Goal: Task Accomplishment & Management: Use online tool/utility

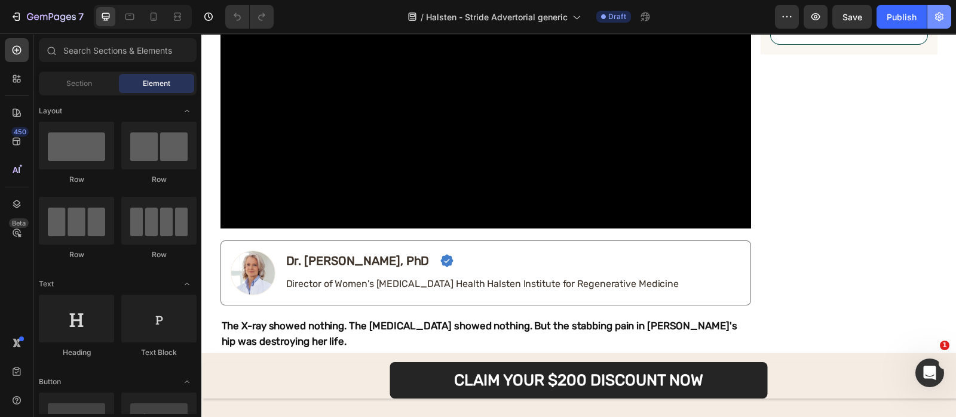
scroll to position [522, 0]
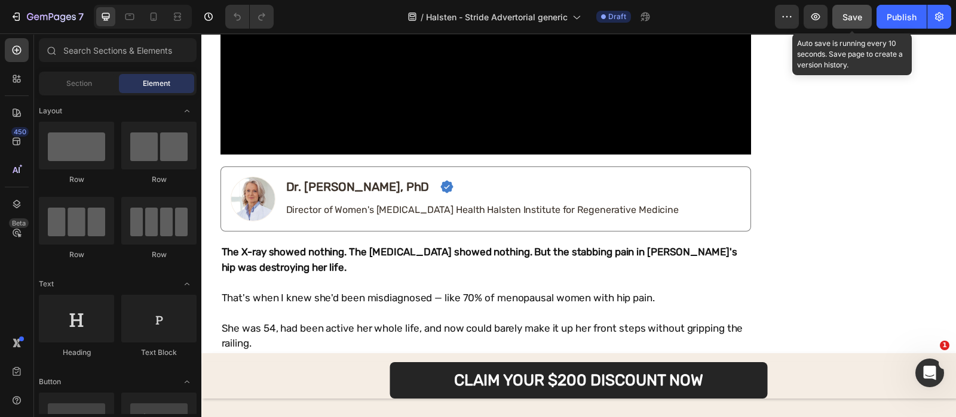
click at [849, 19] on span "Save" at bounding box center [852, 17] width 20 height 10
click at [816, 18] on icon "button" at bounding box center [815, 16] width 9 height 7
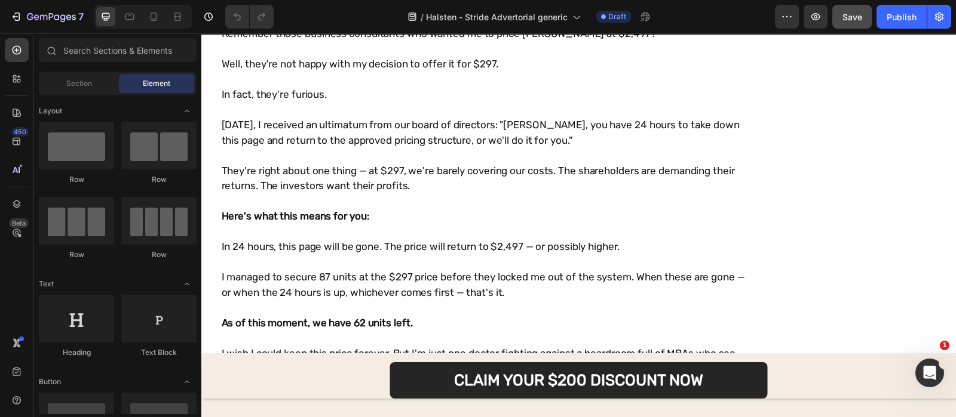
scroll to position [9964, 0]
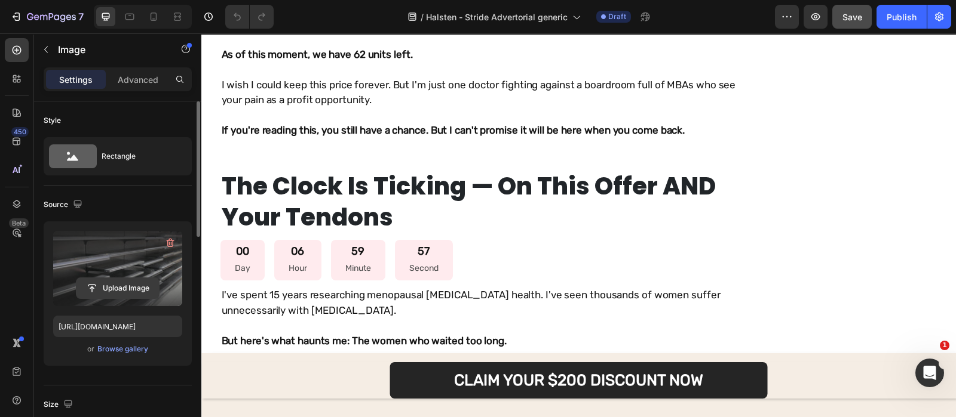
click at [138, 279] on input "file" at bounding box center [117, 288] width 82 height 20
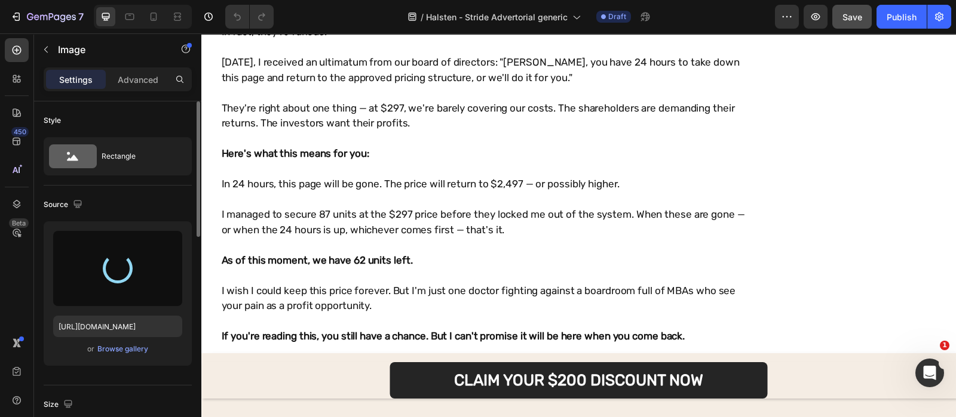
scroll to position [9854, 0]
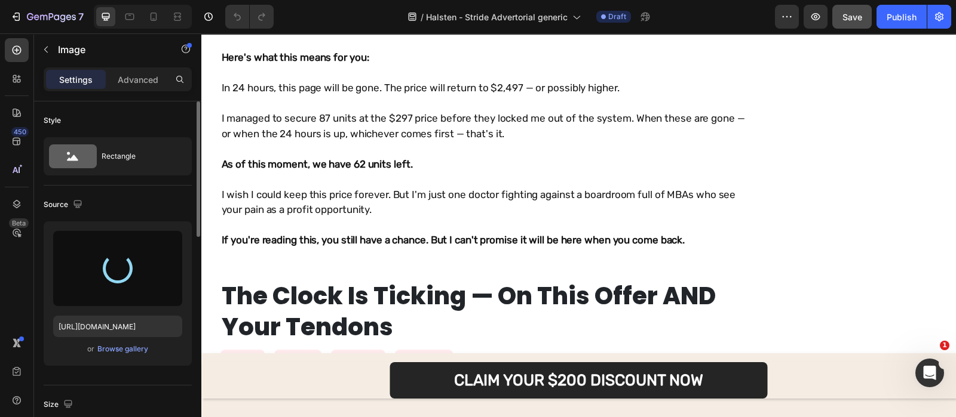
type input "[URL][DOMAIN_NAME]"
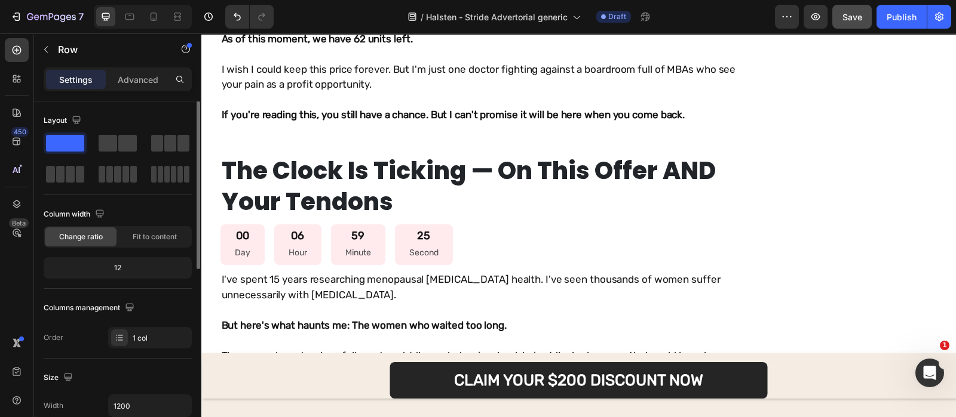
scroll to position [9947, 0]
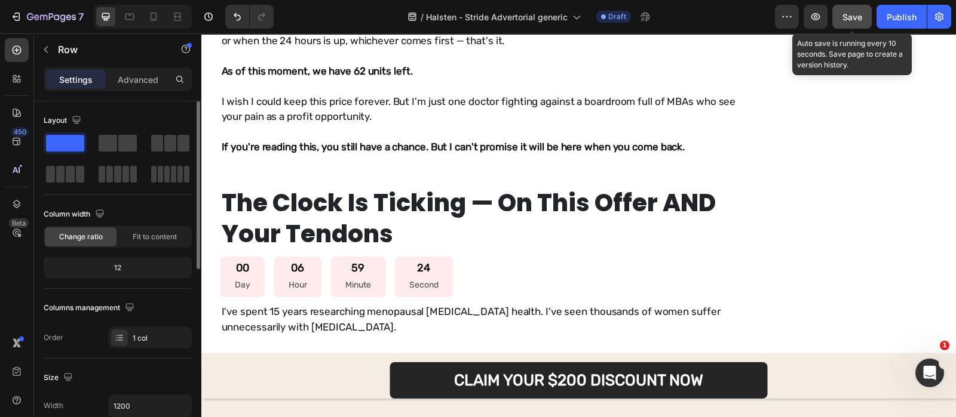
click at [841, 10] on button "Save" at bounding box center [851, 17] width 39 height 24
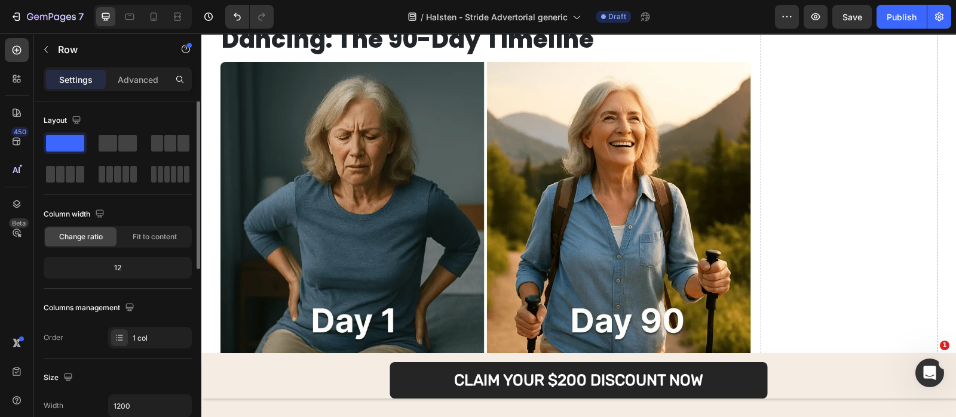
scroll to position [7498, 0]
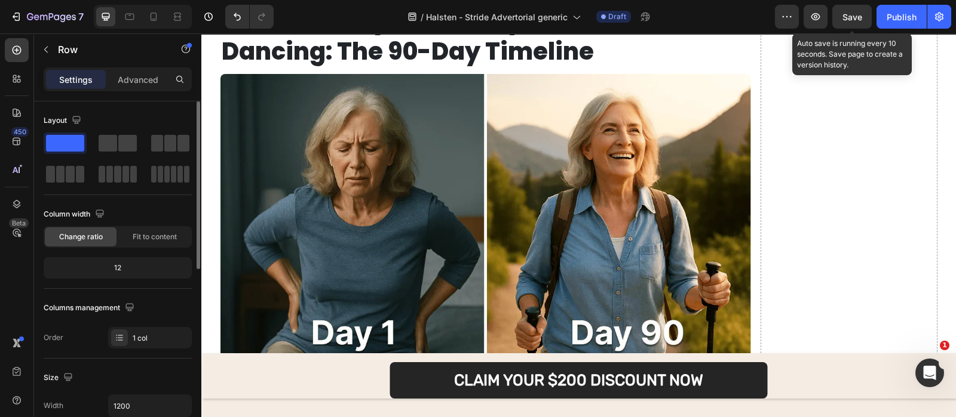
click at [844, 17] on span "Save" at bounding box center [852, 17] width 20 height 10
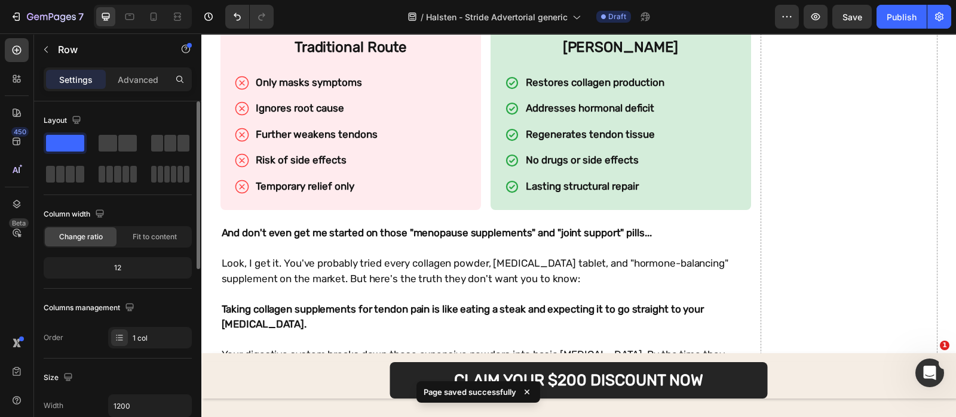
scroll to position [7067, 0]
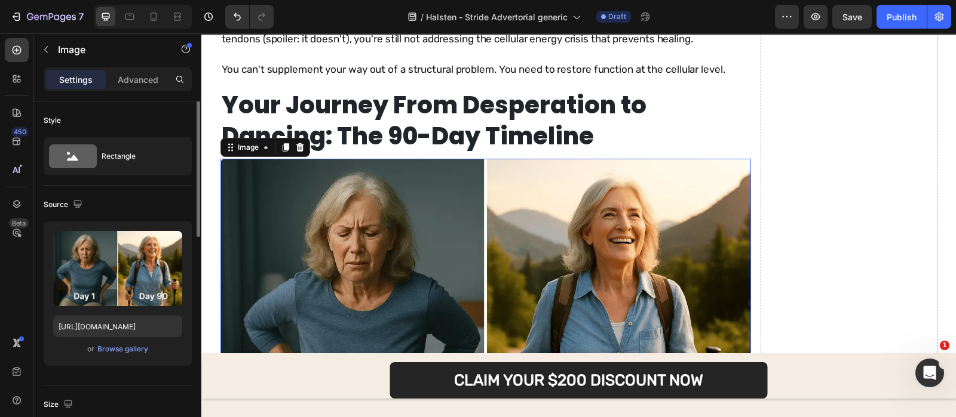
scroll to position [7446, 0]
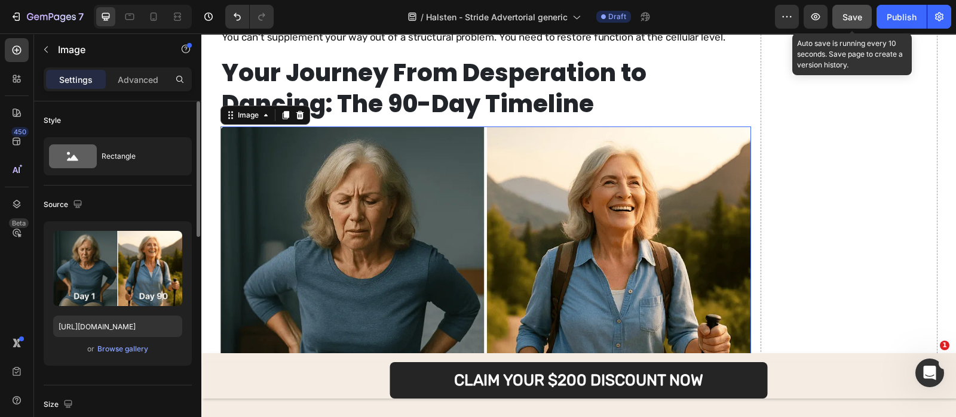
click at [842, 7] on button "Save" at bounding box center [851, 17] width 39 height 24
click at [835, 21] on button "Save" at bounding box center [851, 17] width 39 height 24
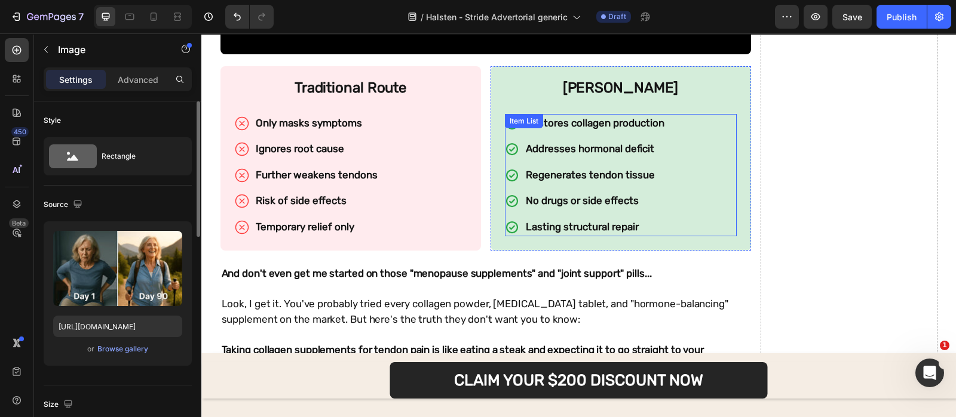
click at [550, 136] on div "Restores collagen production Addresses hormonal deficit Regenerates tendon tiss…" at bounding box center [585, 175] width 161 height 123
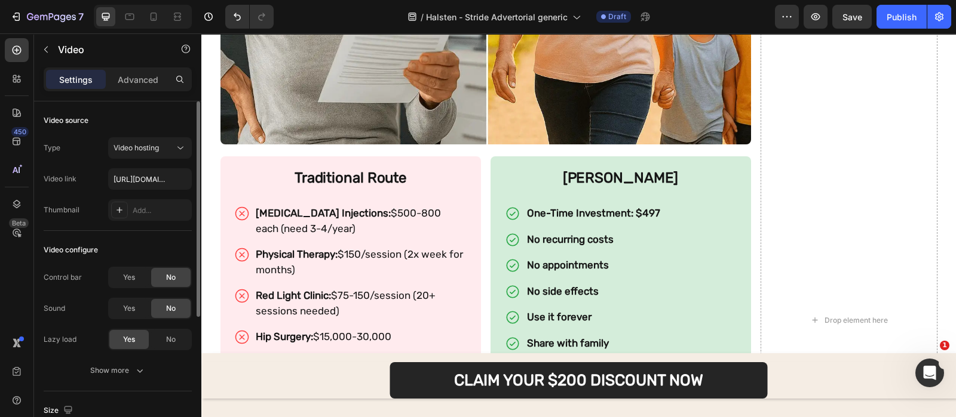
scroll to position [4951, 0]
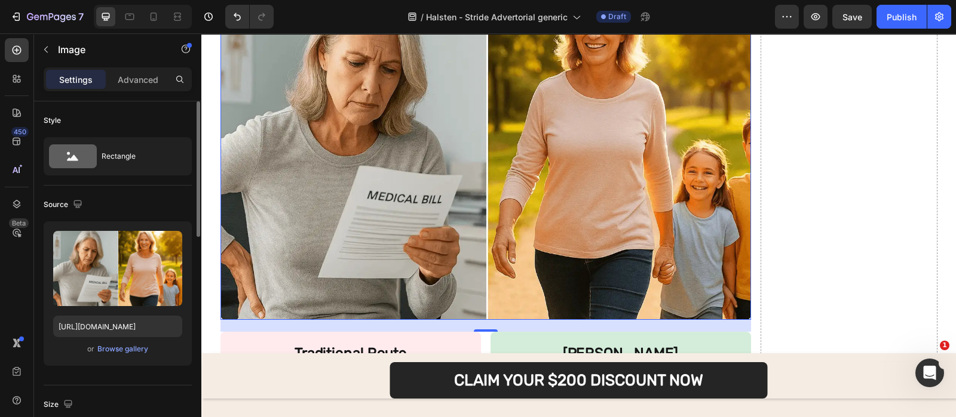
scroll to position [4649, 0]
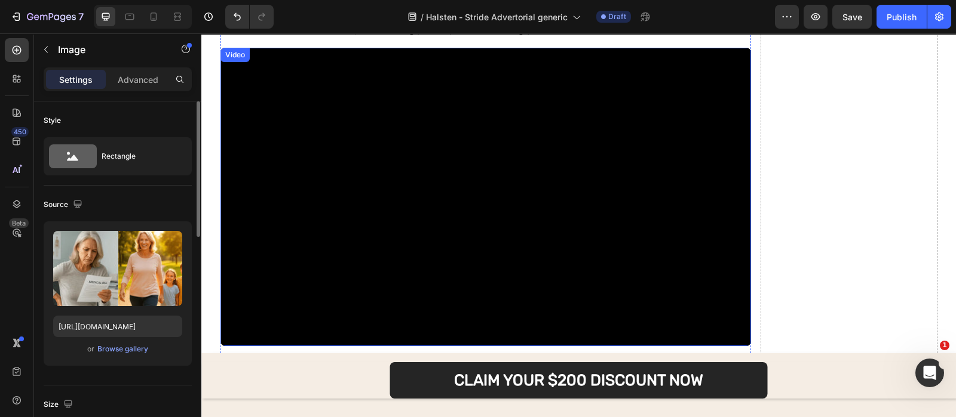
click at [373, 148] on video at bounding box center [485, 197] width 530 height 299
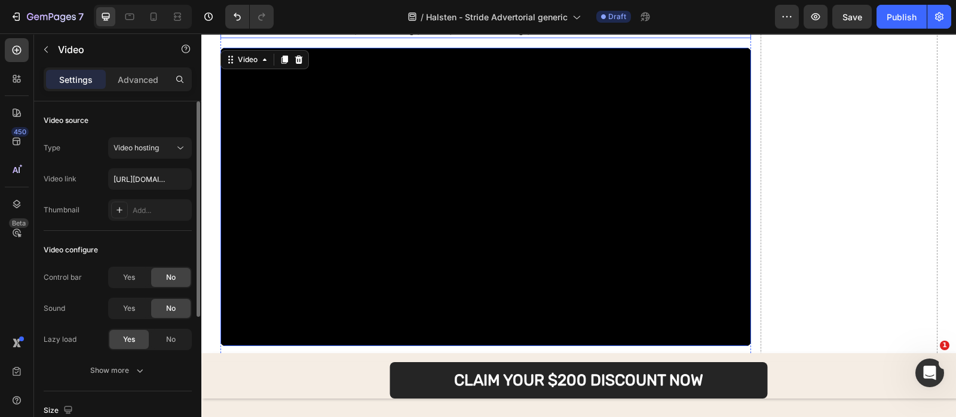
scroll to position [3678, 0]
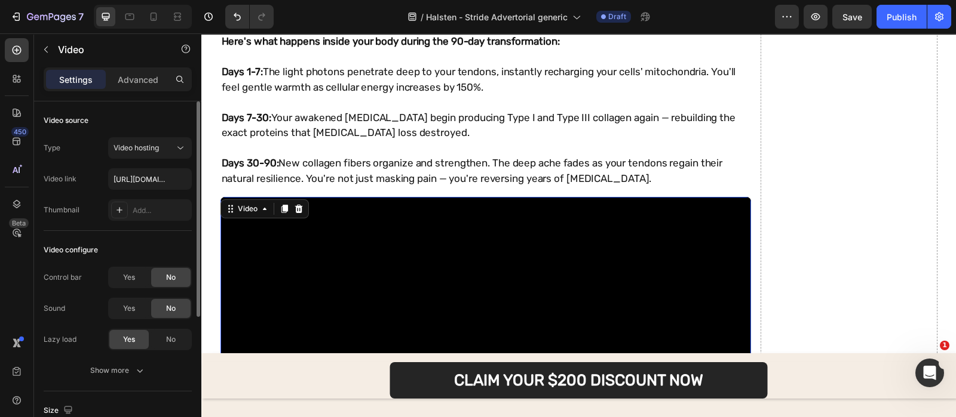
click at [281, 205] on icon at bounding box center [284, 209] width 7 height 8
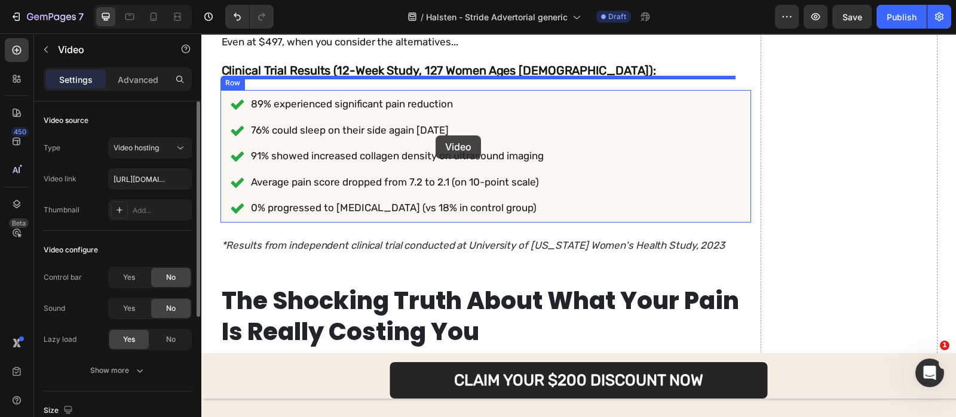
scroll to position [4840, 0]
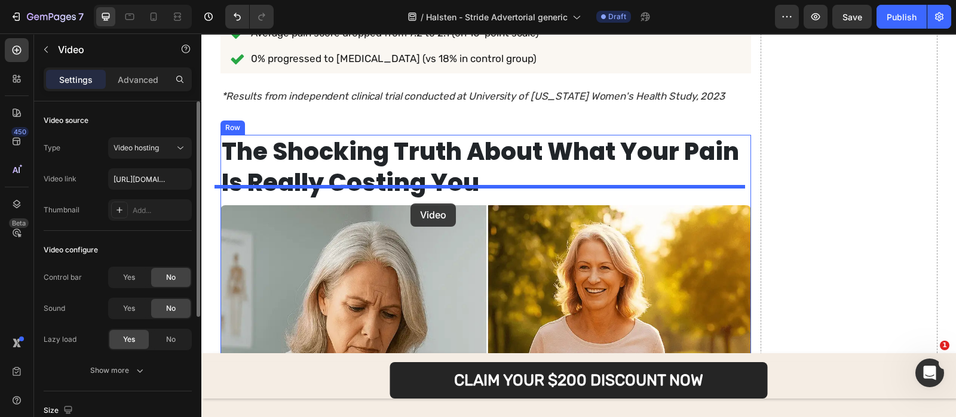
drag, startPoint x: 245, startPoint y: 91, endPoint x: 410, endPoint y: 204, distance: 199.8
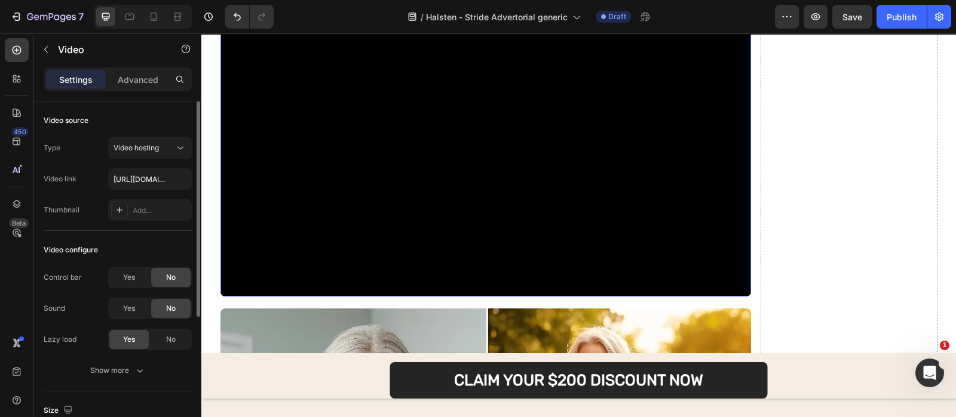
scroll to position [4828, 0]
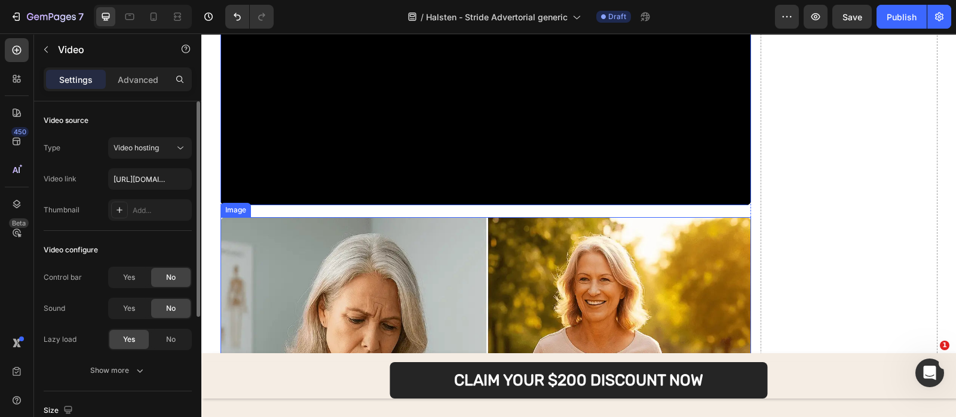
click at [413, 247] on img at bounding box center [485, 397] width 530 height 360
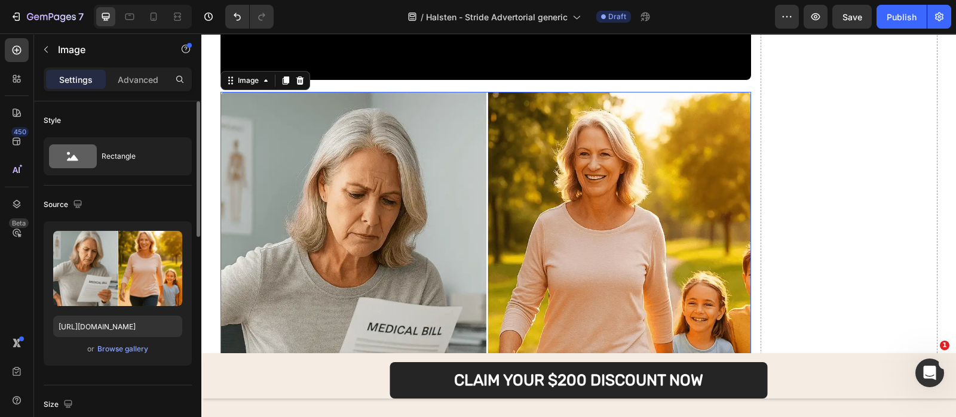
scroll to position [4902, 0]
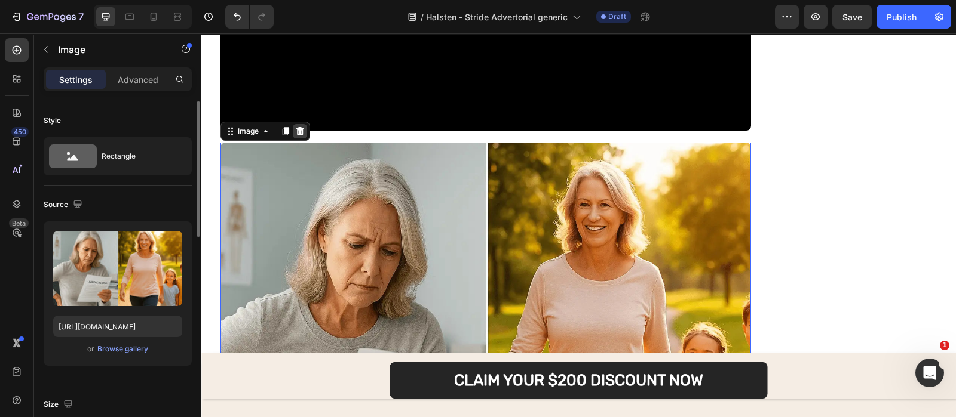
click at [297, 127] on icon at bounding box center [300, 132] width 10 height 10
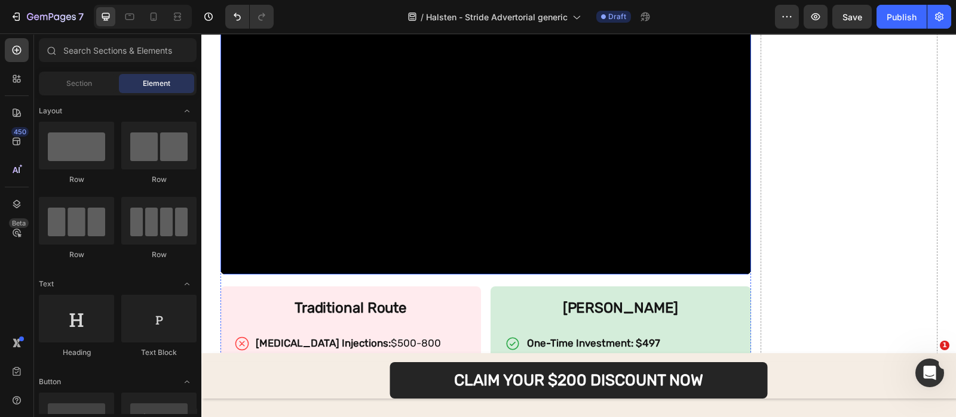
scroll to position [4753, 0]
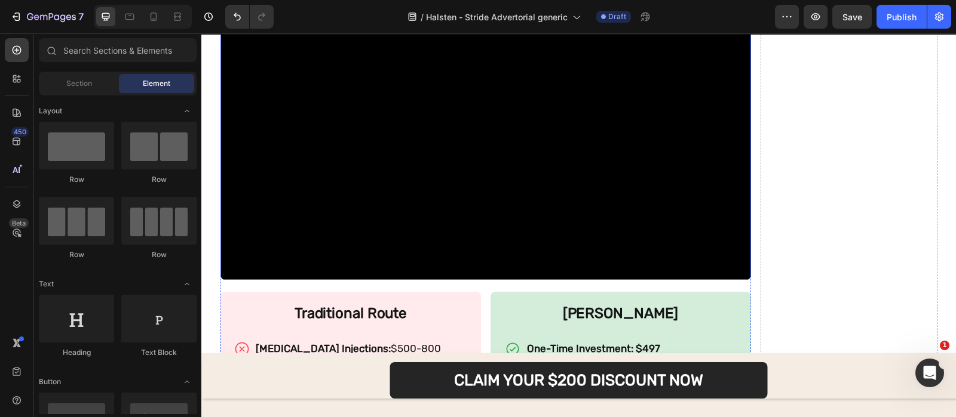
click at [352, 164] on video at bounding box center [485, 131] width 530 height 299
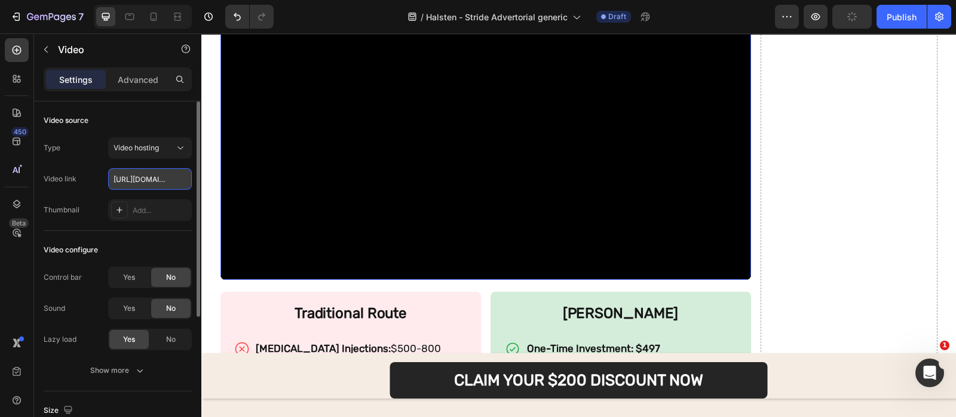
click at [156, 170] on input "[URL][DOMAIN_NAME]" at bounding box center [150, 178] width 84 height 21
paste input "b609039d2d81498abca5e9a16f925504"
type input "[URL][DOMAIN_NAME]"
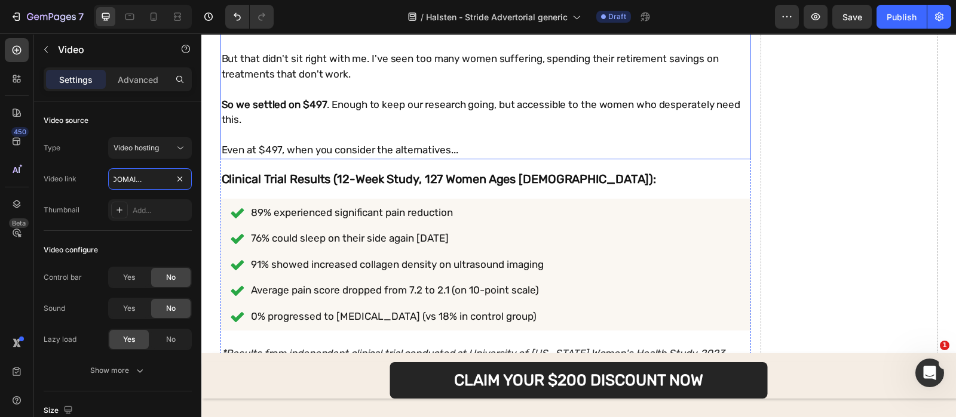
scroll to position [4231, 0]
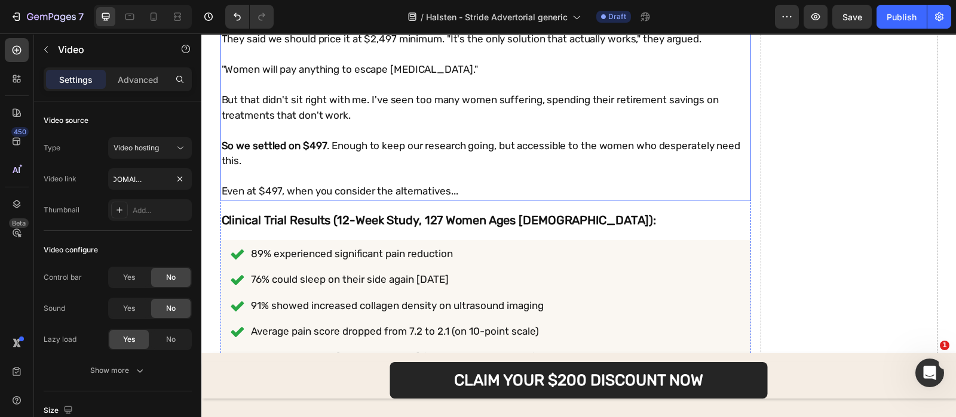
click at [603, 123] on p at bounding box center [486, 131] width 528 height 16
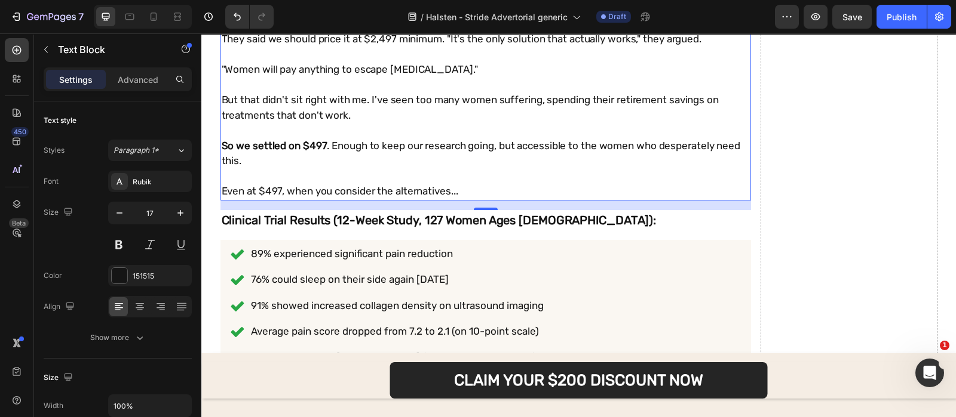
click at [521, 101] on p "But that didn't sit right with me. I've seen too many women suffering, spending…" at bounding box center [486, 108] width 528 height 30
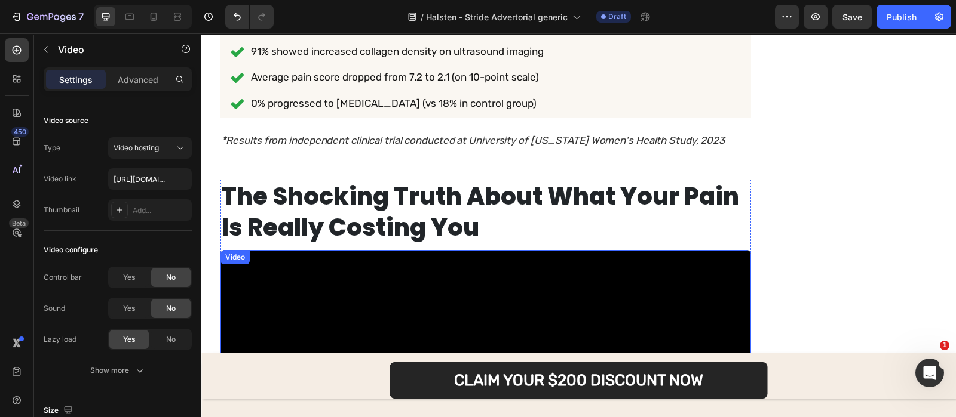
scroll to position [4454, 0]
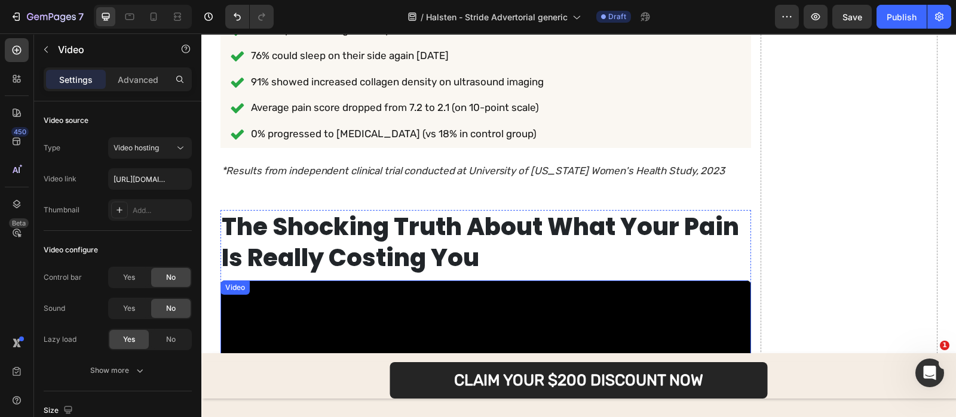
click at [518, 105] on div "89% experienced significant pain reduction 76% could sleep on their side again …" at bounding box center [387, 82] width 315 height 123
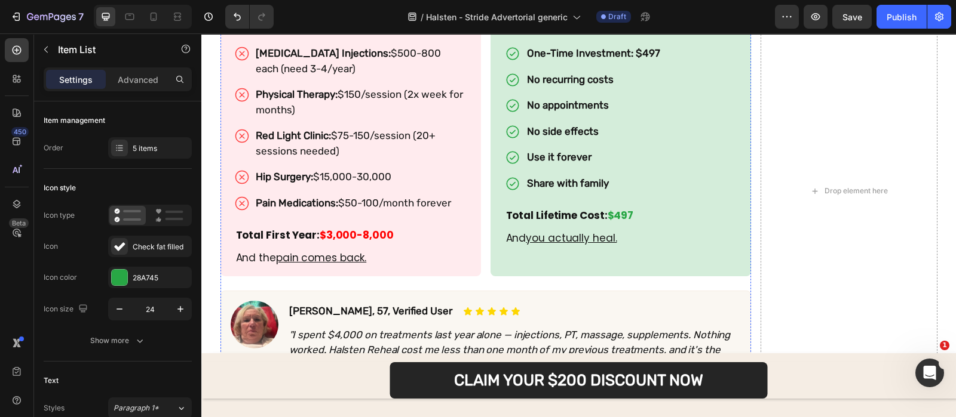
scroll to position [5052, 0]
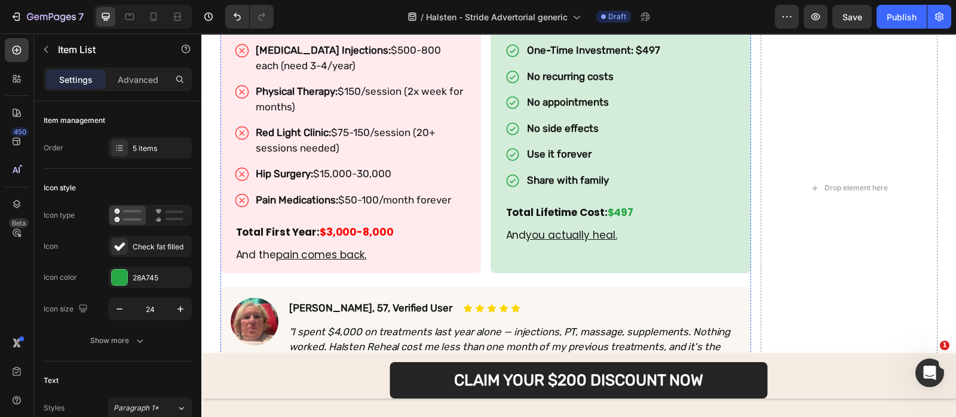
click at [518, 119] on div "No side effects" at bounding box center [583, 128] width 157 height 19
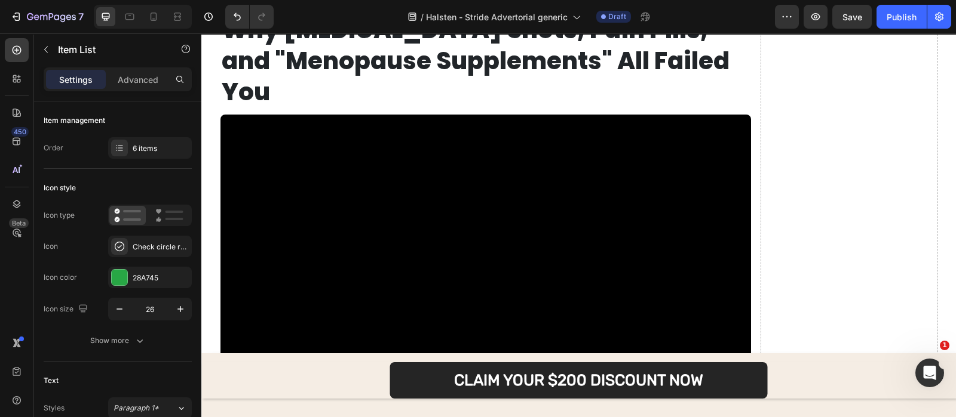
scroll to position [6619, 0]
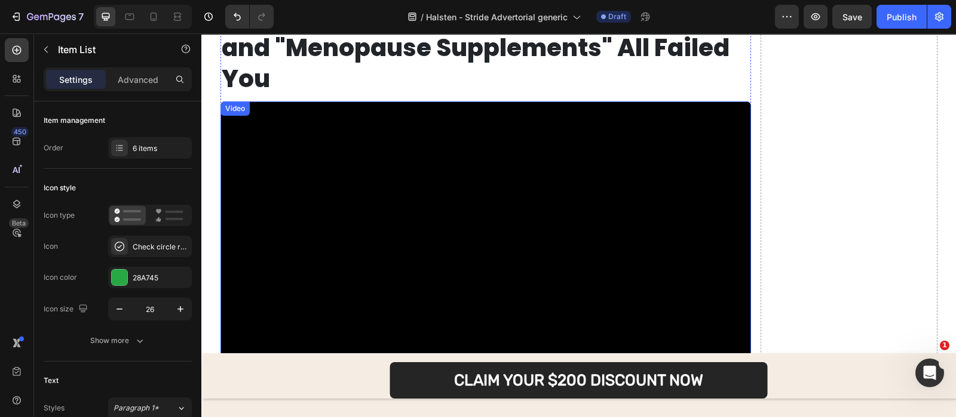
click at [401, 108] on video at bounding box center [485, 251] width 530 height 299
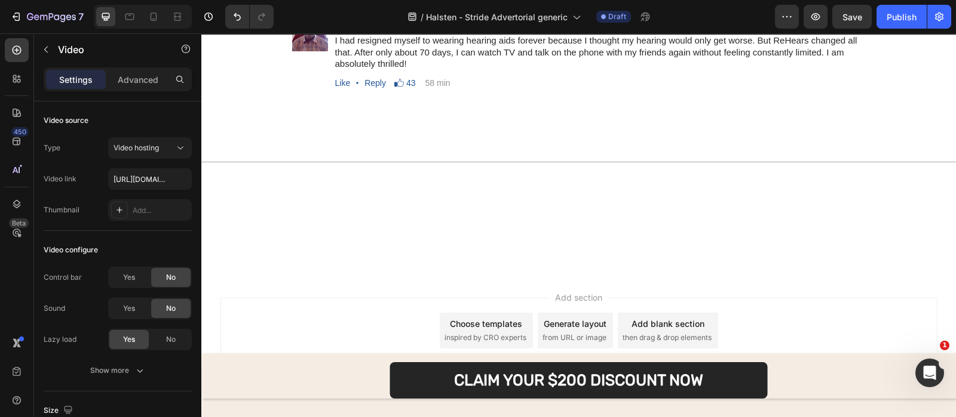
scroll to position [10945, 0]
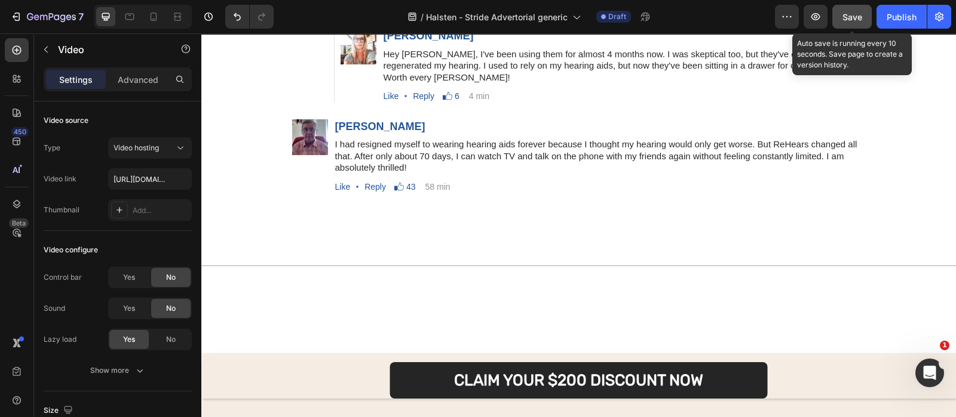
click at [843, 24] on button "Save" at bounding box center [851, 17] width 39 height 24
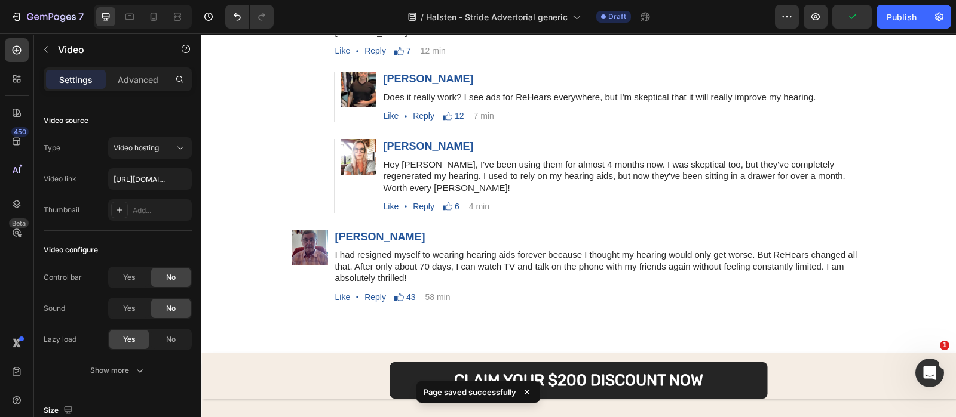
scroll to position [10823, 0]
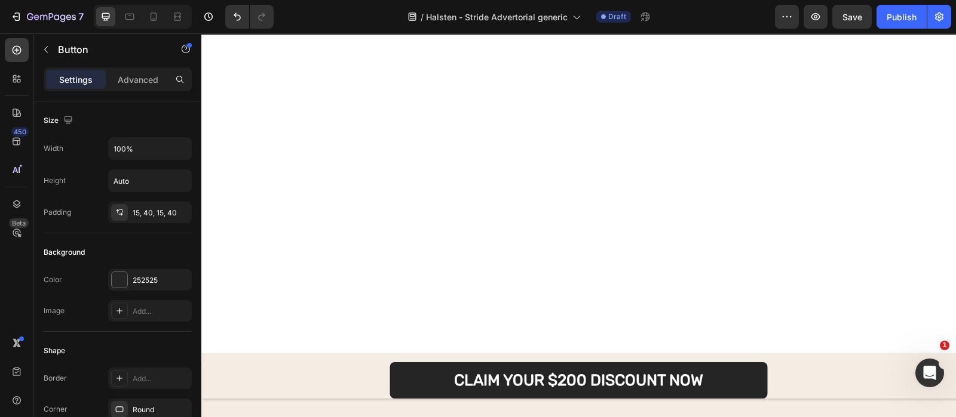
click at [137, 282] on div "252525" at bounding box center [150, 280] width 35 height 11
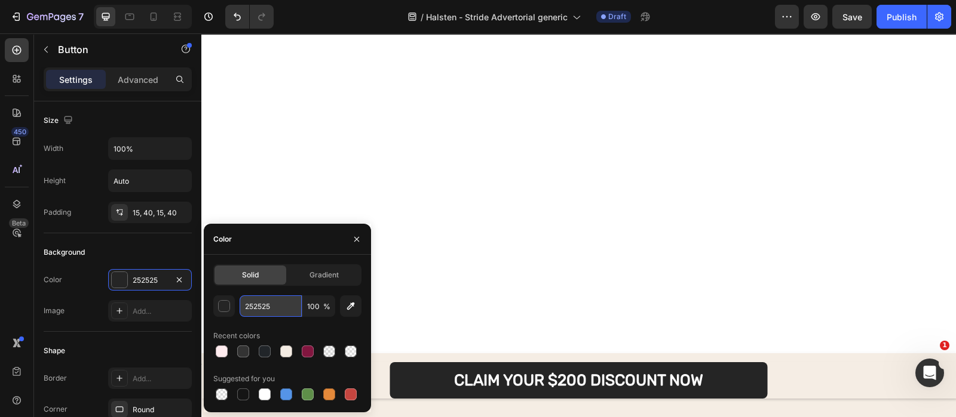
paste input "82163F"
click at [281, 305] on input "252525" at bounding box center [270, 306] width 62 height 21
type input "82163F"
click at [354, 241] on icon "button" at bounding box center [357, 240] width 10 height 10
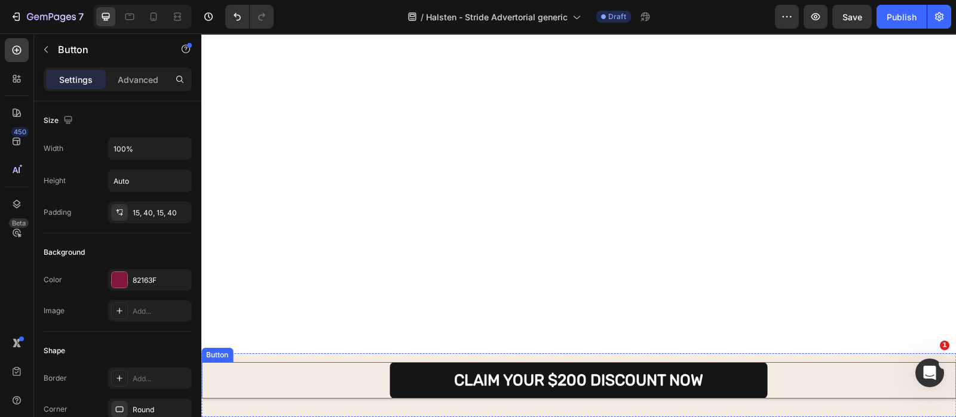
click at [429, 376] on link "CLAIM YOUR $200 DISCOUNT NOW" at bounding box center [578, 380] width 377 height 36
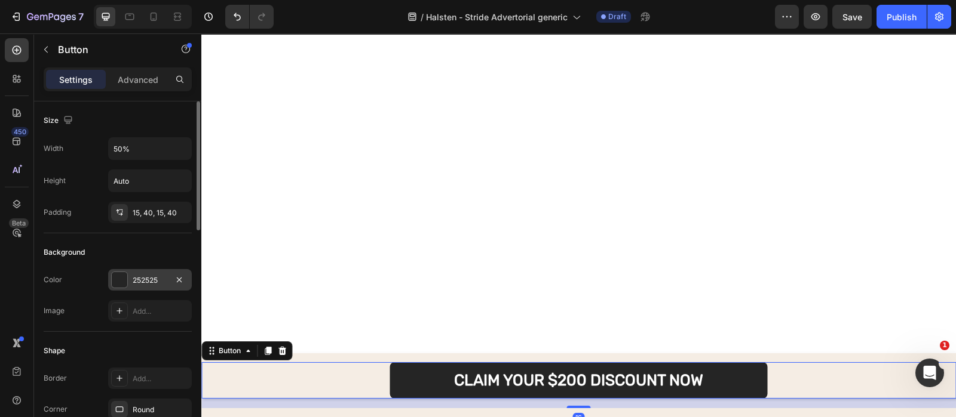
click at [139, 275] on div "252525" at bounding box center [150, 280] width 35 height 11
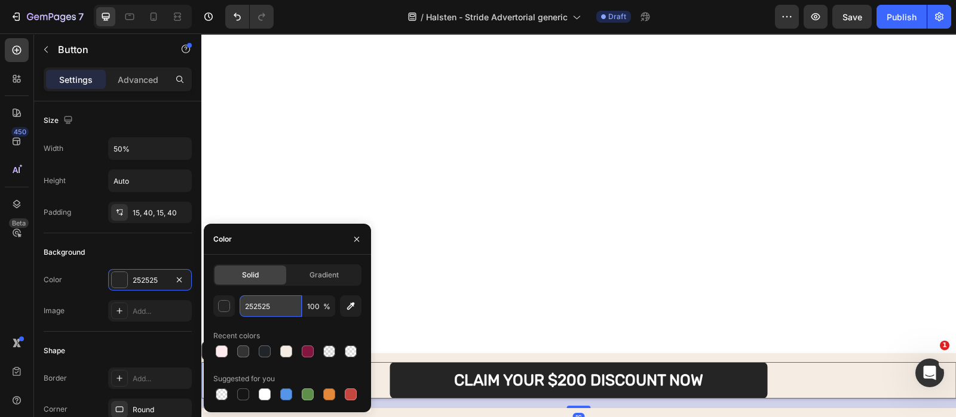
paste input "82163F"
click at [284, 300] on input "252525" at bounding box center [270, 306] width 62 height 21
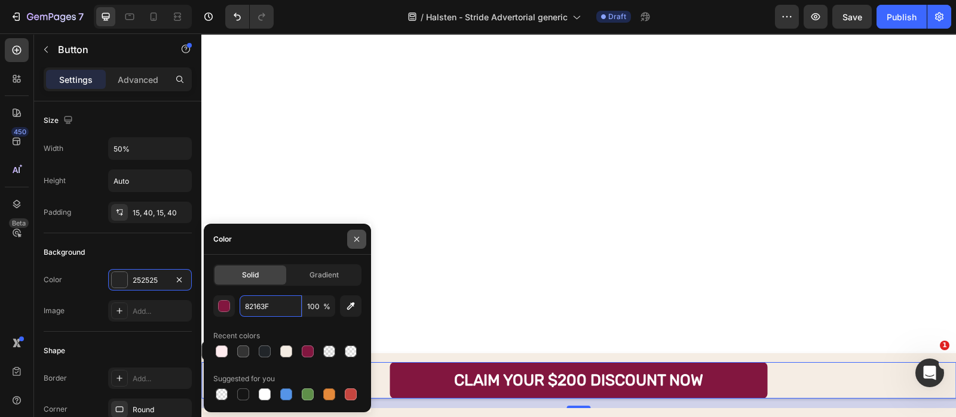
type input "82163F"
click at [349, 244] on button "button" at bounding box center [356, 239] width 19 height 19
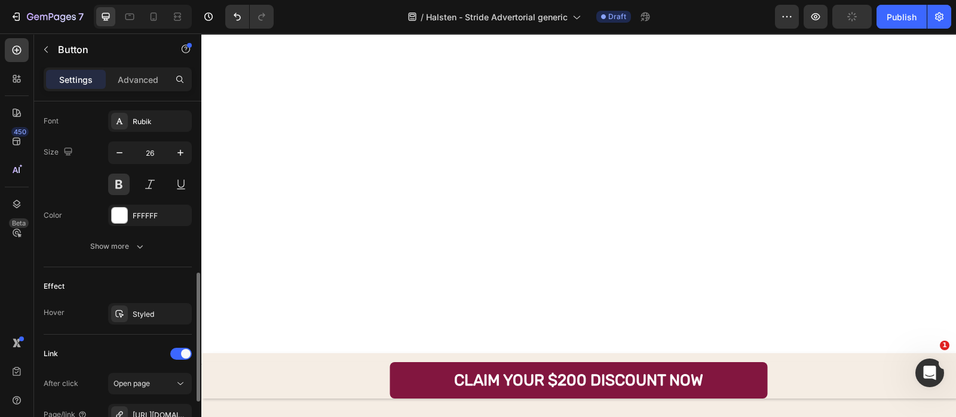
scroll to position [462, 0]
click at [147, 309] on div "Styled" at bounding box center [150, 314] width 35 height 11
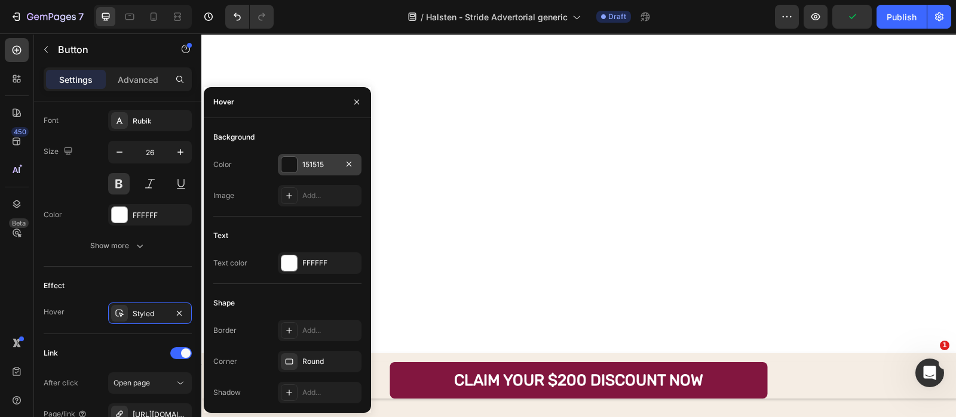
click at [314, 165] on div "151515" at bounding box center [319, 164] width 35 height 11
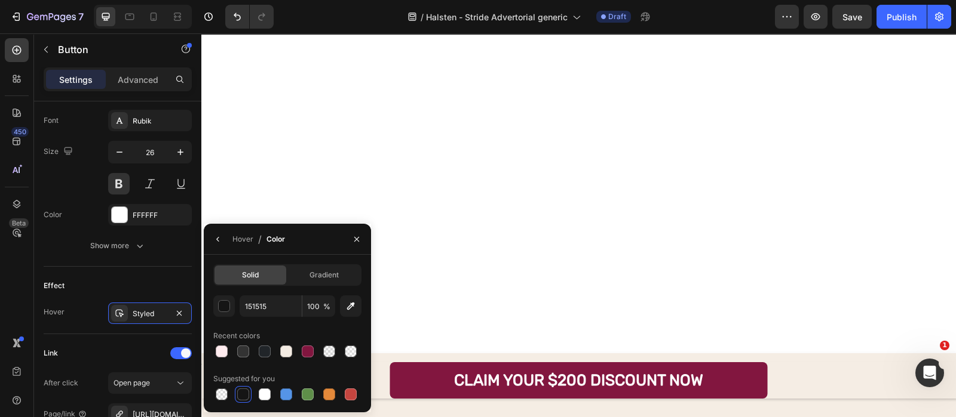
click at [284, 293] on div "Solid Gradient 151515 100 % Recent colors Suggested for you" at bounding box center [287, 334] width 148 height 139
paste input "82163F"
click at [282, 297] on input "151515" at bounding box center [270, 306] width 62 height 21
click at [223, 307] on div "button" at bounding box center [225, 307] width 12 height 12
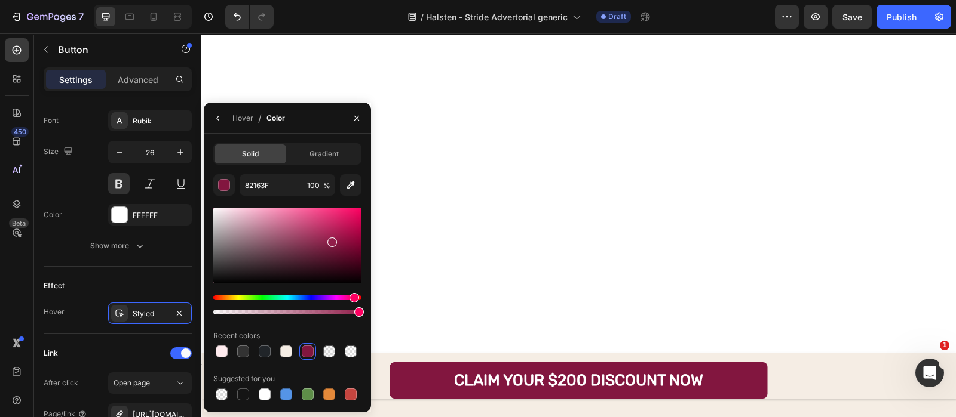
click at [330, 240] on div at bounding box center [287, 246] width 148 height 76
click at [337, 250] on div at bounding box center [287, 246] width 148 height 76
type input "721338"
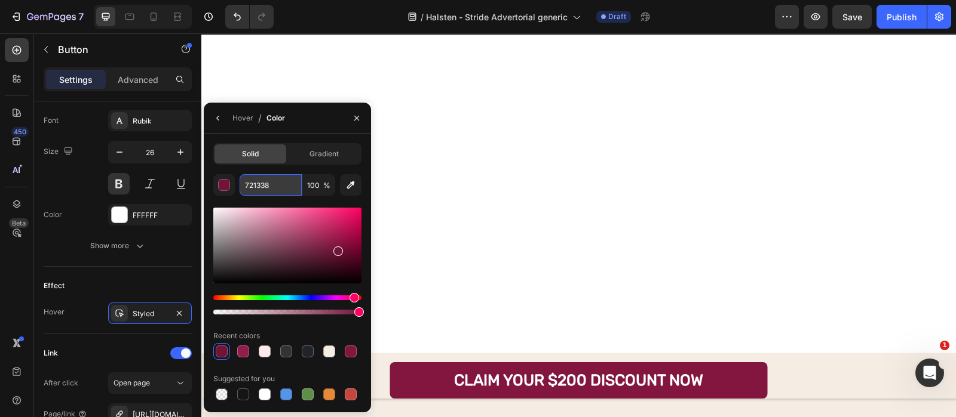
click at [272, 192] on input "721338" at bounding box center [270, 184] width 62 height 21
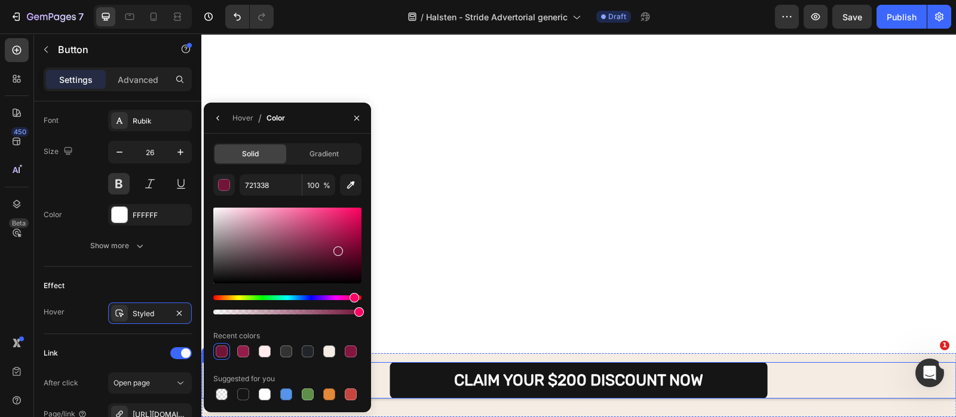
click at [425, 376] on link "CLAIM YOUR $200 DISCOUNT NOW" at bounding box center [578, 380] width 377 height 36
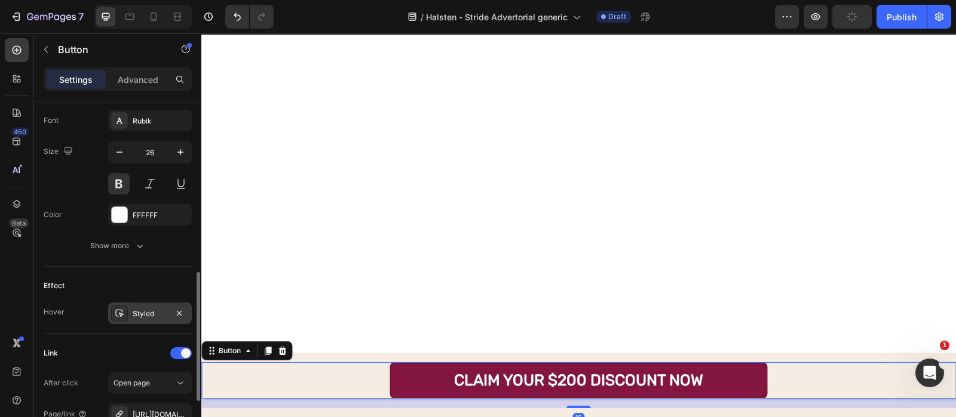
click at [130, 312] on div "Styled" at bounding box center [150, 313] width 84 height 21
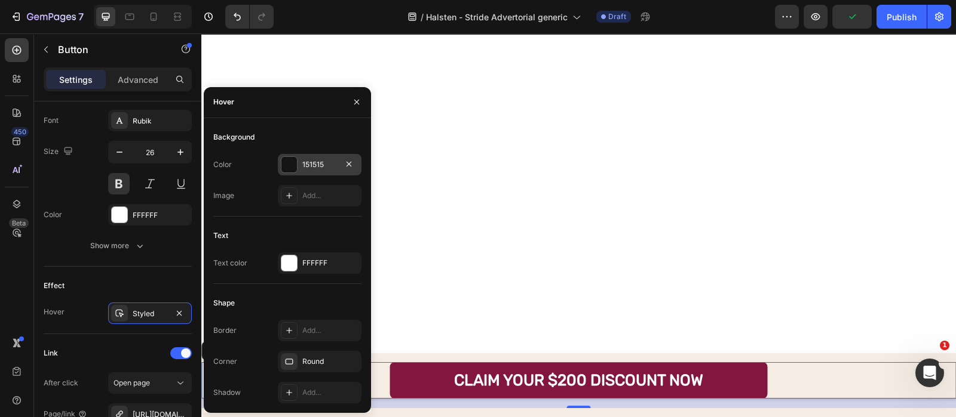
click at [320, 171] on div "151515" at bounding box center [320, 164] width 84 height 21
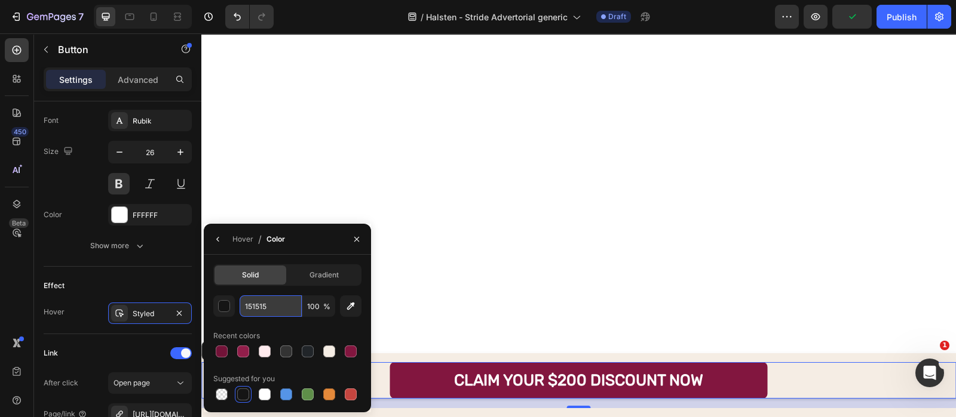
click at [279, 309] on input "151515" at bounding box center [270, 306] width 62 height 21
paste input "721338"
type input "721338"
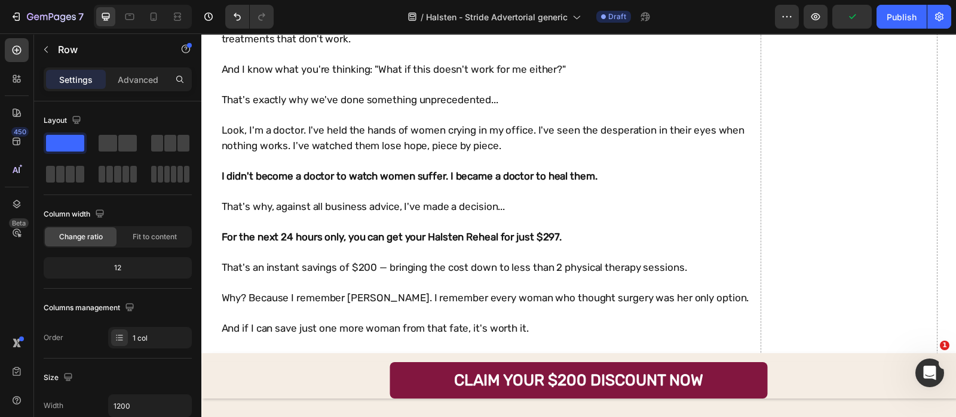
scroll to position [5765, 0]
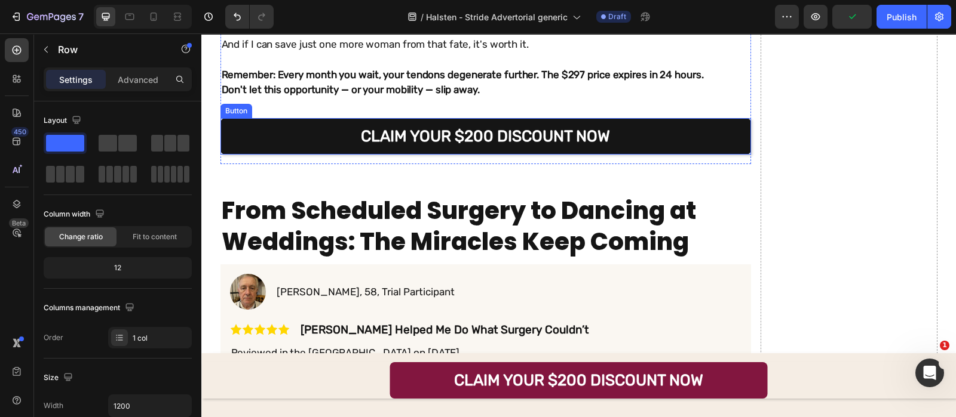
click at [455, 131] on link "CLAIM YOUR $200 DISCOUNT NOW" at bounding box center [485, 136] width 530 height 36
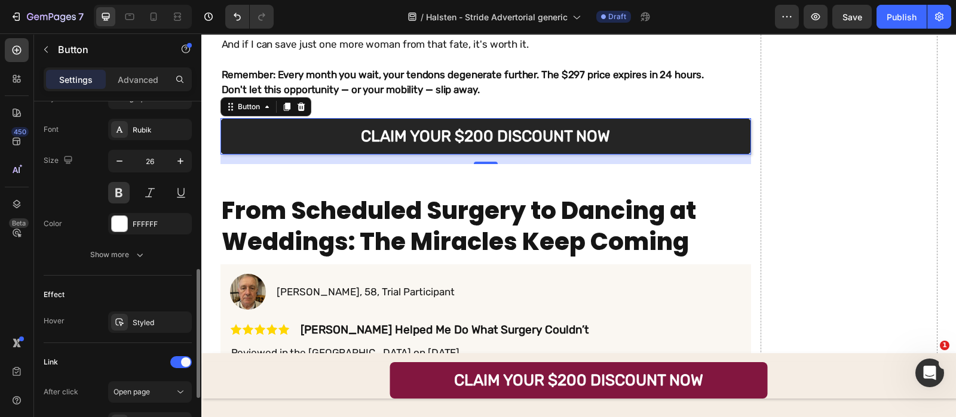
scroll to position [454, 0]
click at [145, 311] on div "Styled" at bounding box center [150, 321] width 84 height 21
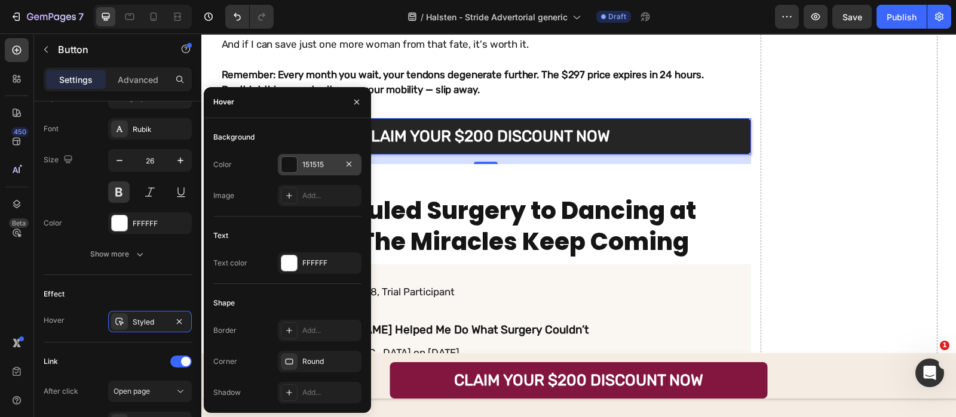
click at [310, 174] on div "151515" at bounding box center [320, 164] width 84 height 21
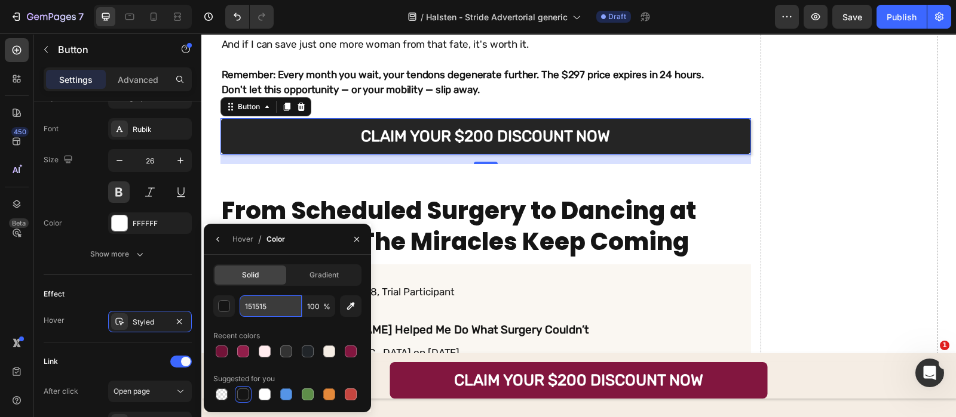
click at [278, 299] on input "151515" at bounding box center [270, 306] width 62 height 21
paste input "721338"
type input "721338"
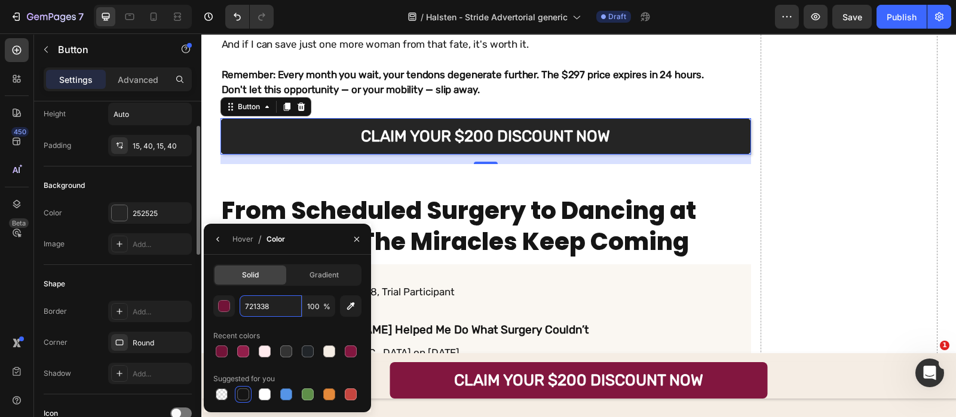
scroll to position [56, 0]
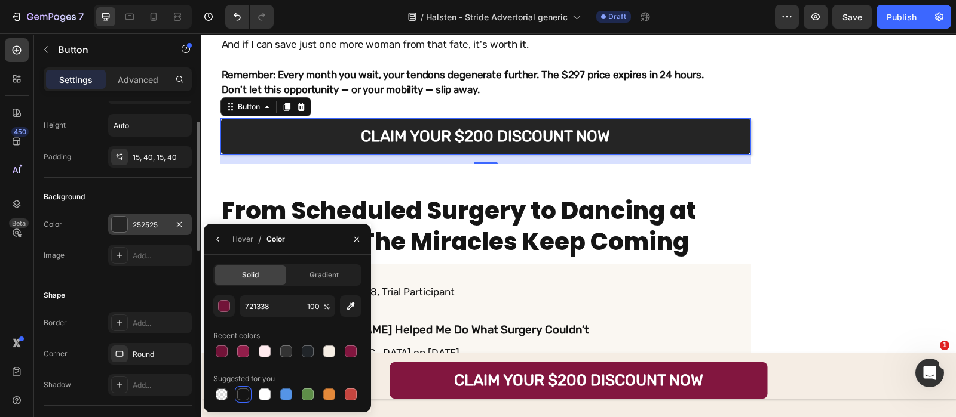
click at [155, 220] on div "252525" at bounding box center [150, 225] width 35 height 11
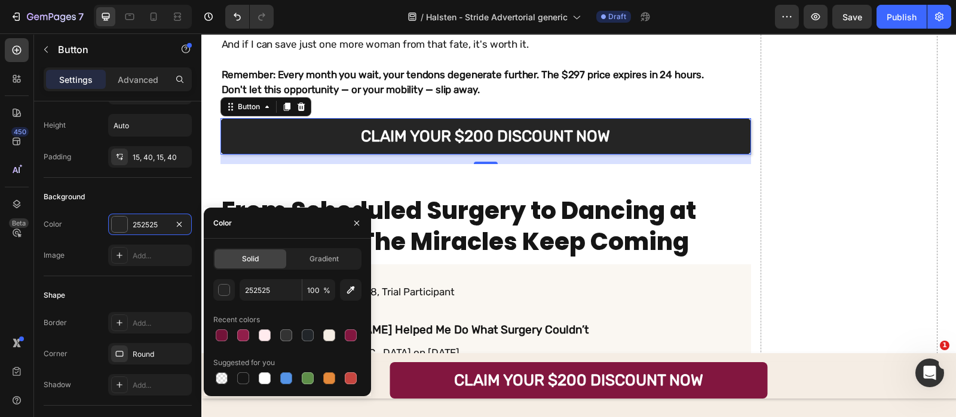
click at [232, 331] on div at bounding box center [287, 335] width 148 height 17
click at [239, 333] on div at bounding box center [243, 336] width 12 height 12
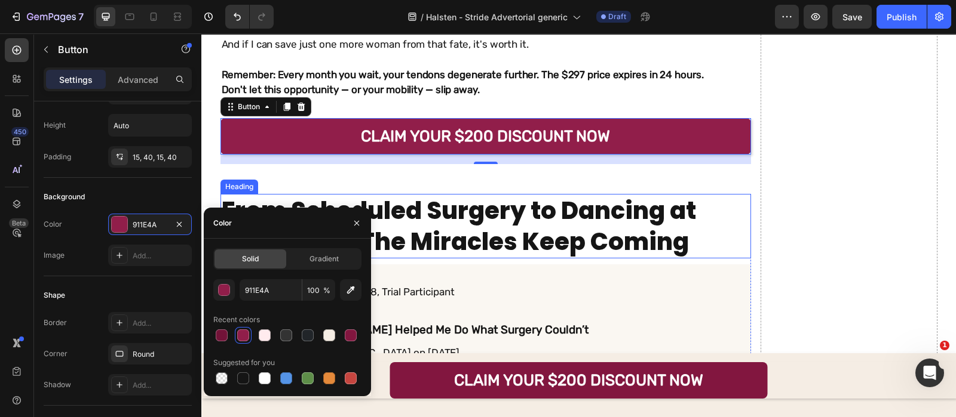
scroll to position [5729, 0]
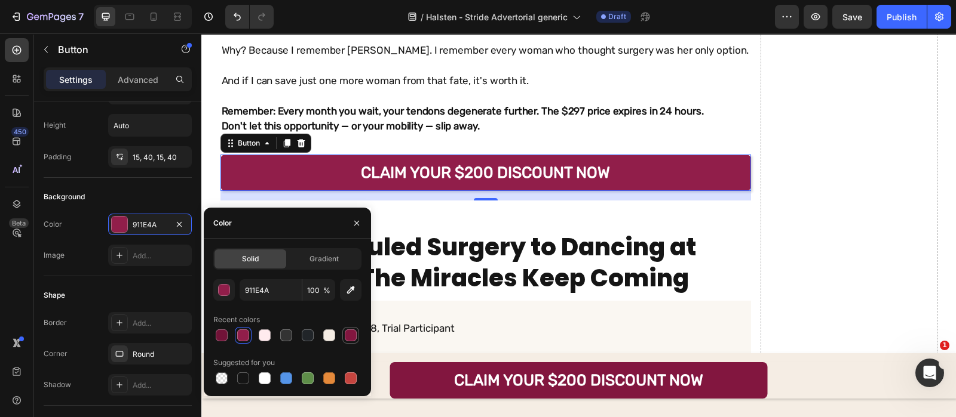
click at [344, 342] on div at bounding box center [350, 335] width 17 height 17
type input "82163F"
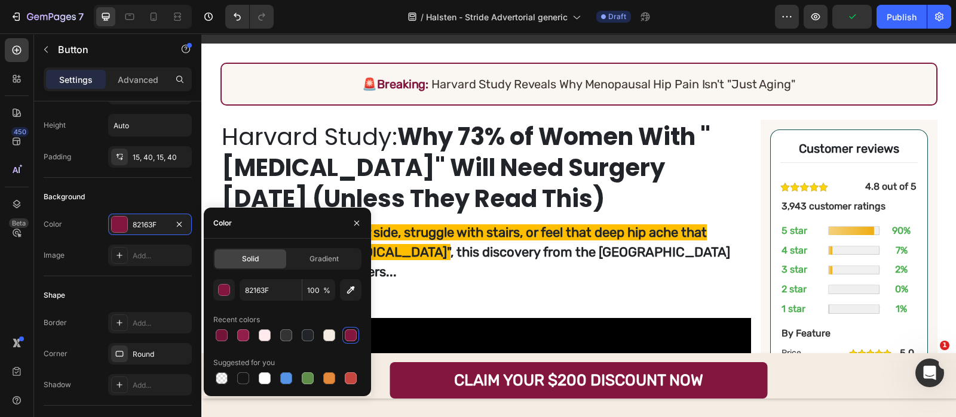
scroll to position [0, 0]
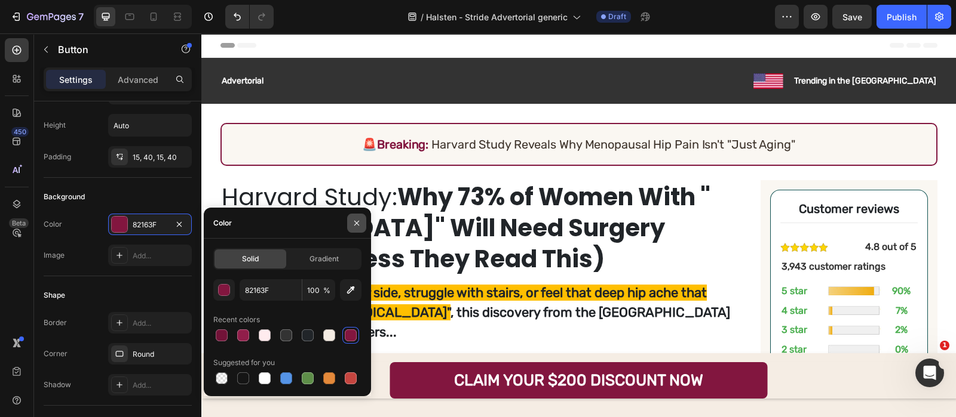
click at [358, 214] on button "button" at bounding box center [356, 223] width 19 height 19
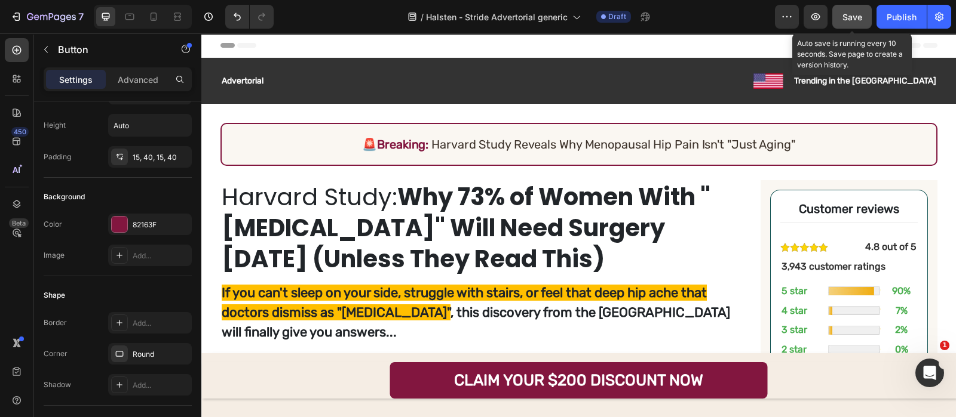
click at [835, 24] on button "Save" at bounding box center [851, 17] width 39 height 24
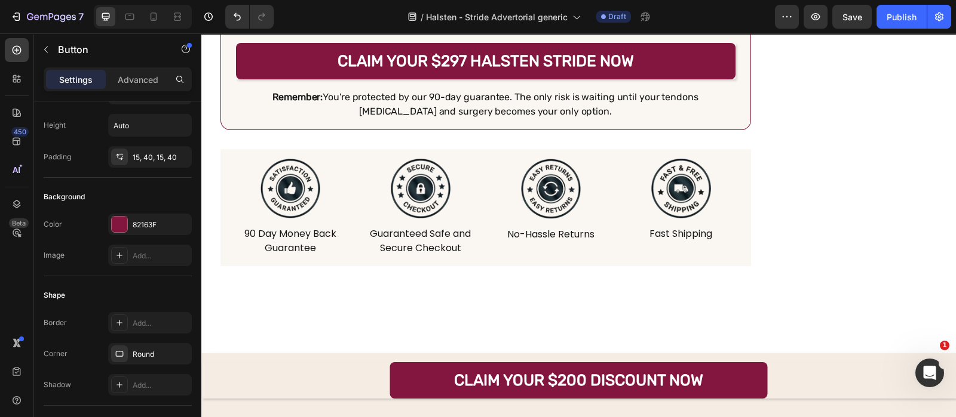
scroll to position [10656, 0]
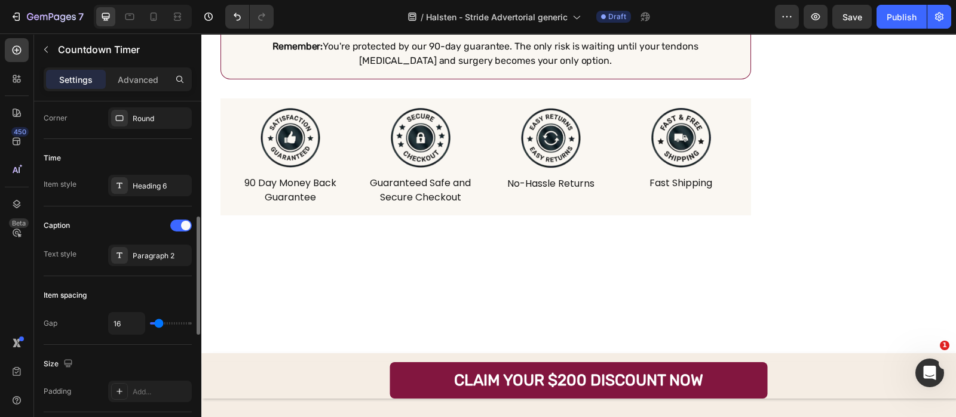
scroll to position [385, 0]
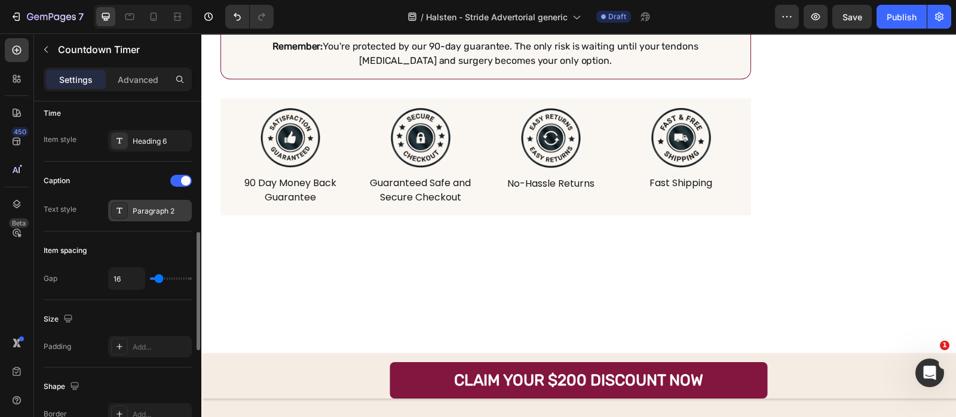
click at [143, 213] on div "Paragraph 2" at bounding box center [161, 211] width 56 height 11
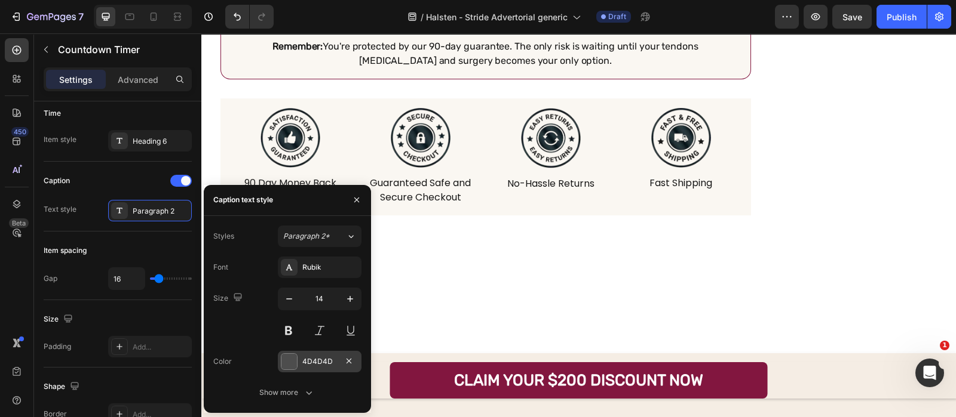
click at [290, 360] on div at bounding box center [289, 362] width 16 height 16
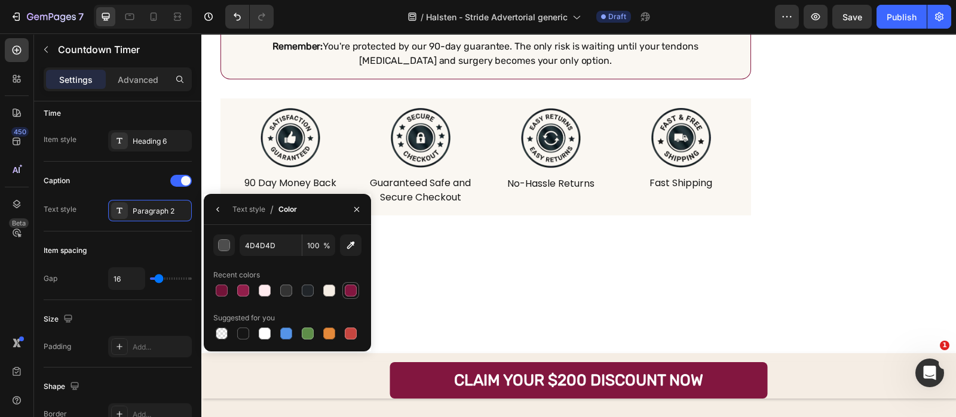
drag, startPoint x: 346, startPoint y: 296, endPoint x: 192, endPoint y: 219, distance: 172.8
click at [346, 296] on div at bounding box center [351, 291] width 12 height 12
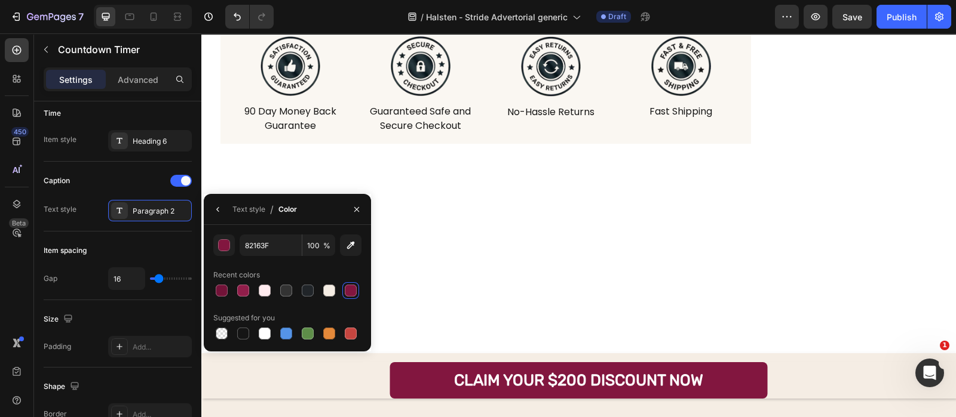
scroll to position [10730, 0]
click at [246, 336] on div at bounding box center [243, 334] width 12 height 12
type input "151515"
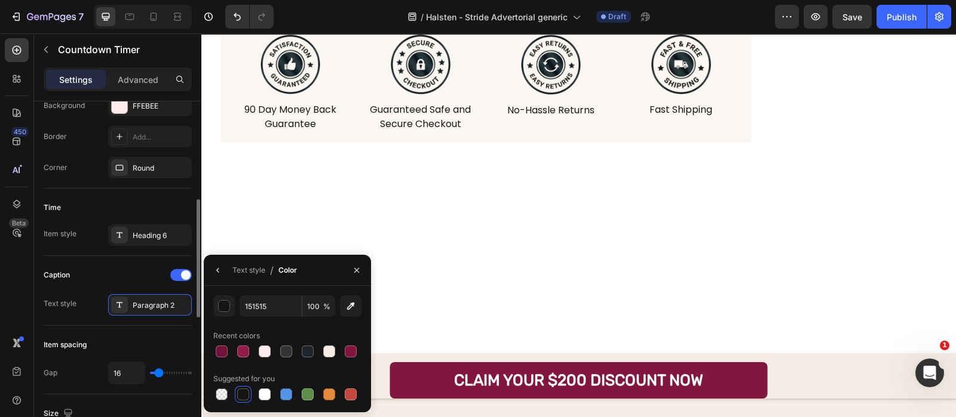
scroll to position [290, 0]
click at [146, 243] on div "Heading 6" at bounding box center [150, 235] width 84 height 21
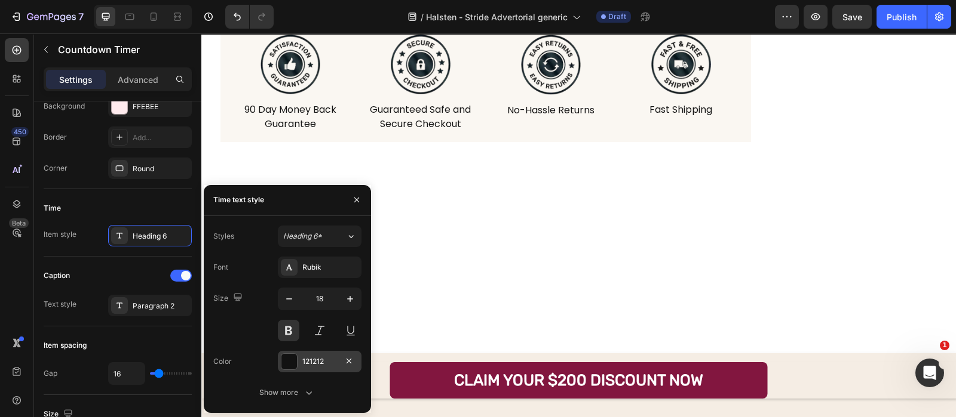
click at [299, 351] on div "121212" at bounding box center [320, 361] width 84 height 21
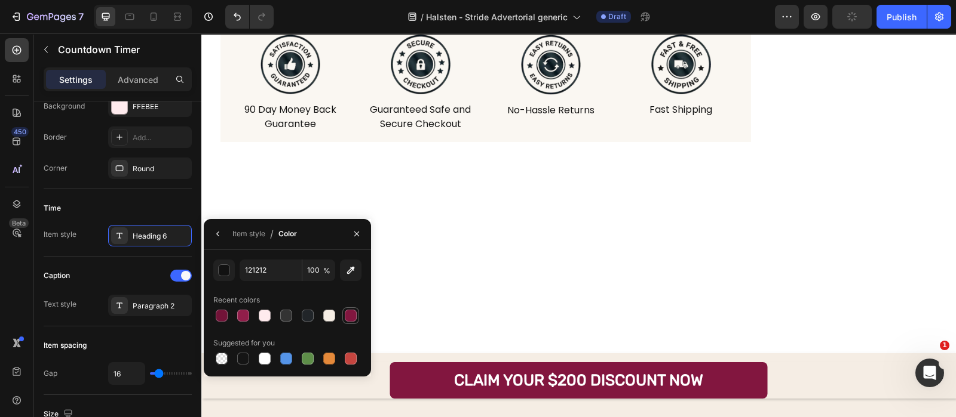
click at [349, 309] on div at bounding box center [350, 316] width 14 height 14
type input "82163F"
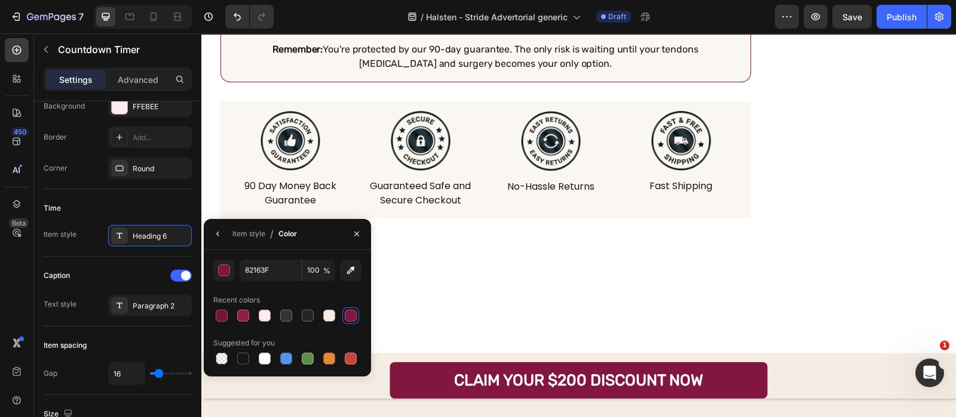
scroll to position [10650, 0]
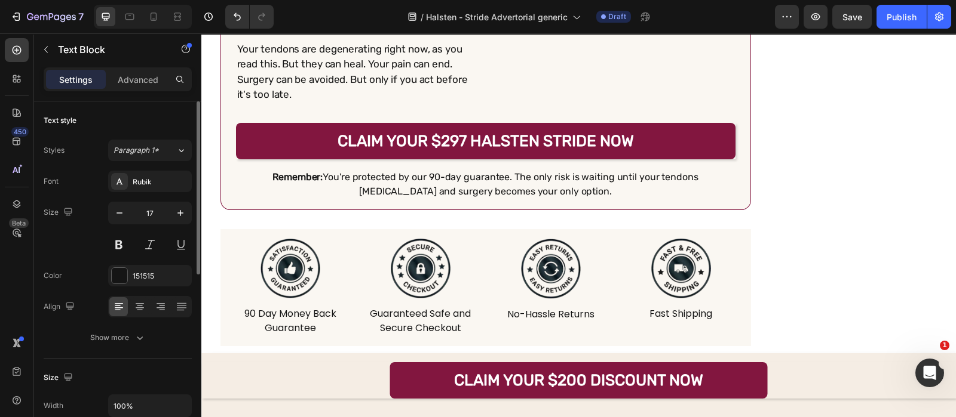
scroll to position [10595, 0]
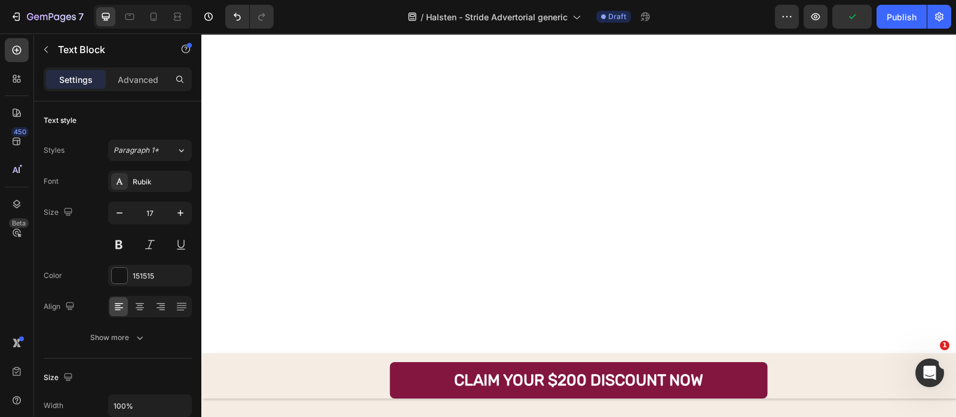
scroll to position [11137, 0]
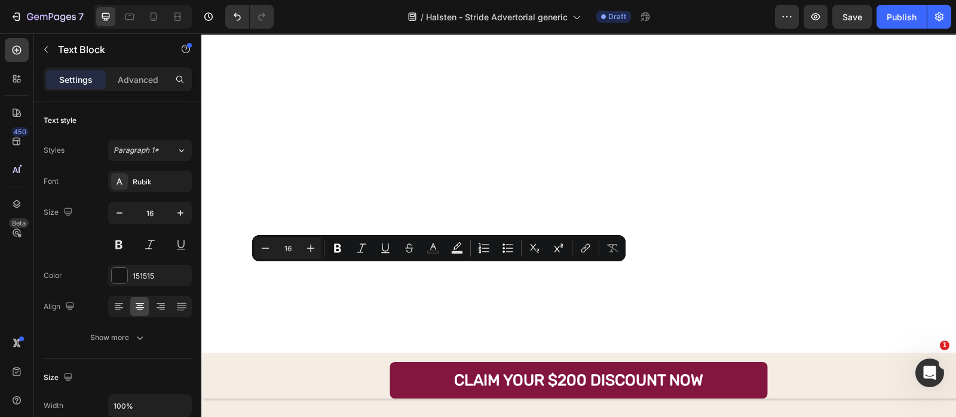
drag, startPoint x: 402, startPoint y: 274, endPoint x: 476, endPoint y: 275, distance: 74.1
click at [380, 243] on icon "Editor contextual toolbar" at bounding box center [385, 248] width 12 height 12
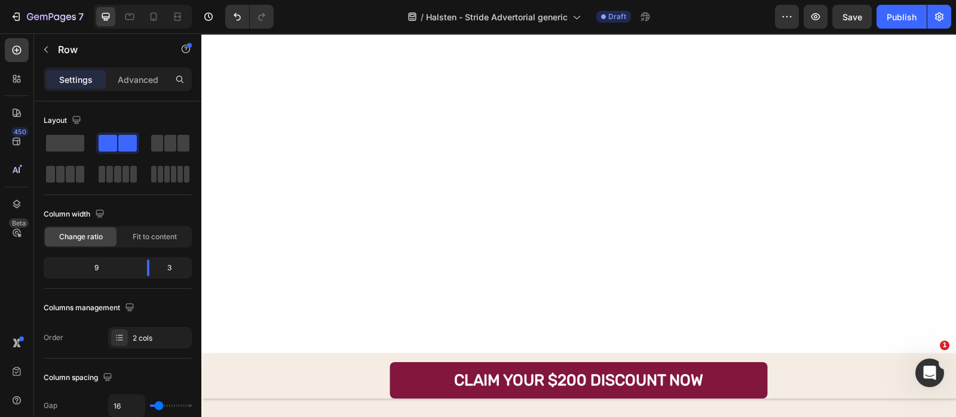
scroll to position [10916, 0]
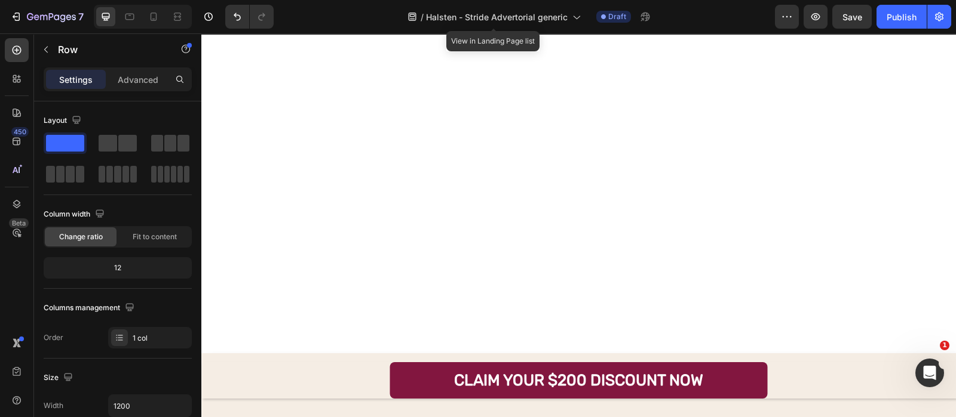
scroll to position [11018, 0]
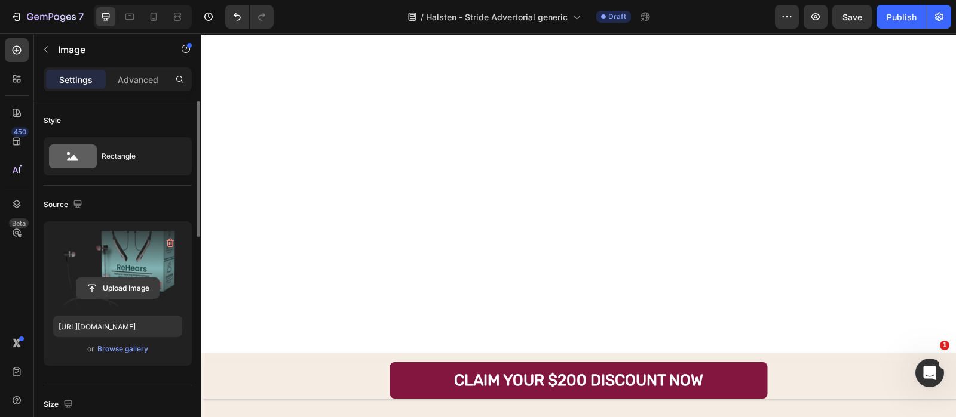
click at [127, 278] on input "file" at bounding box center [117, 288] width 82 height 20
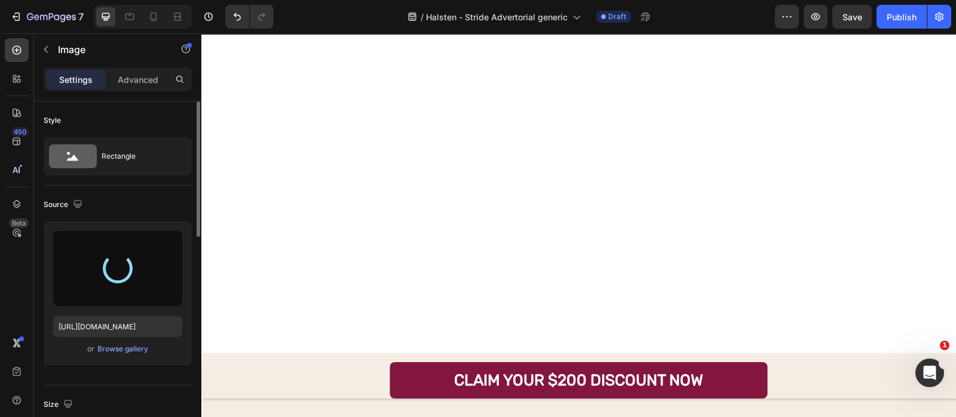
type input "[URL][DOMAIN_NAME]"
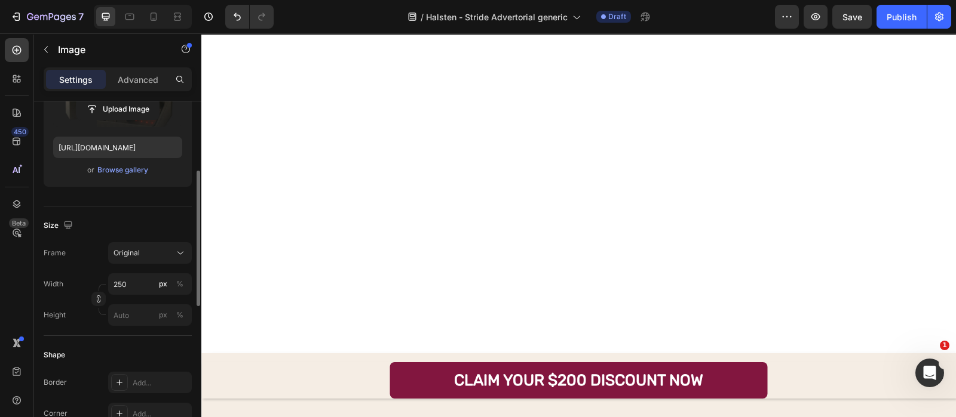
scroll to position [180, 0]
click at [148, 284] on input "250" at bounding box center [150, 283] width 84 height 21
type input "300"
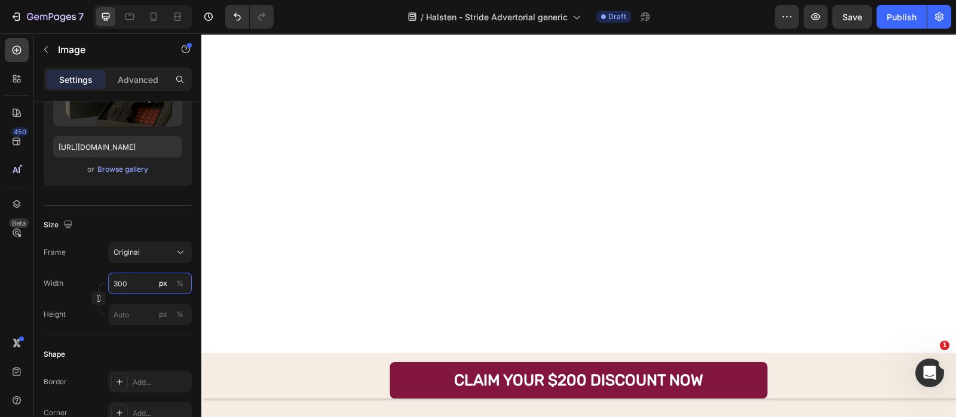
scroll to position [10886, 0]
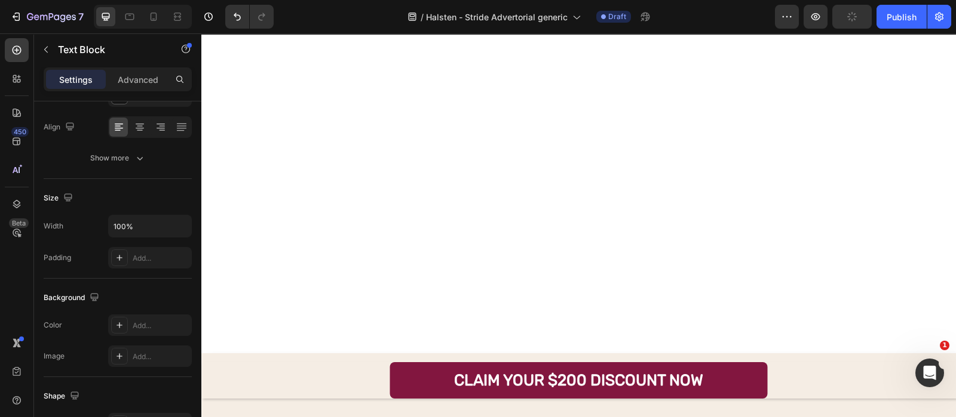
scroll to position [0, 0]
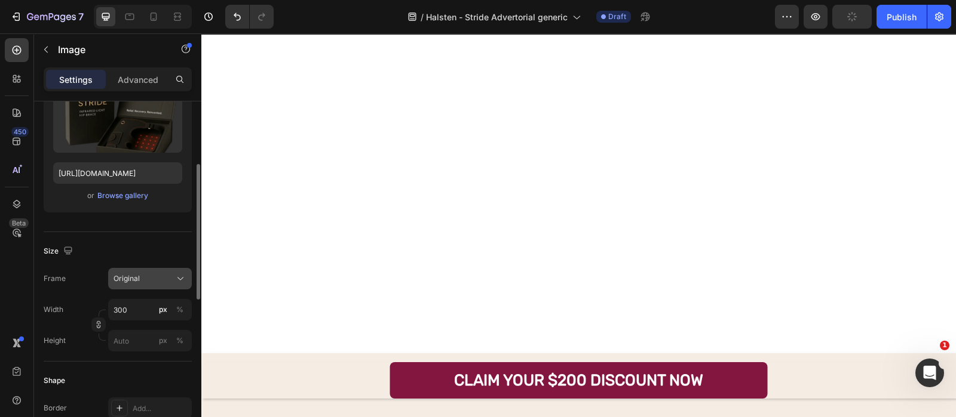
scroll to position [162, 0]
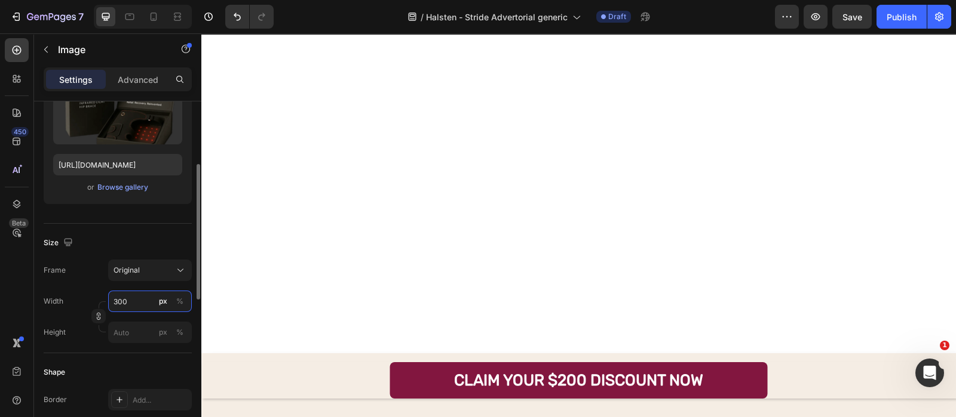
click at [137, 294] on input "300" at bounding box center [150, 301] width 84 height 21
type input "350"
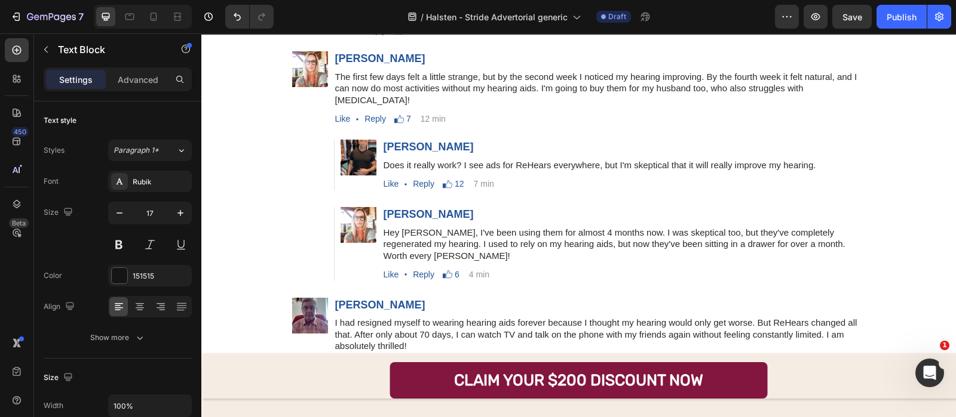
scroll to position [11592, 0]
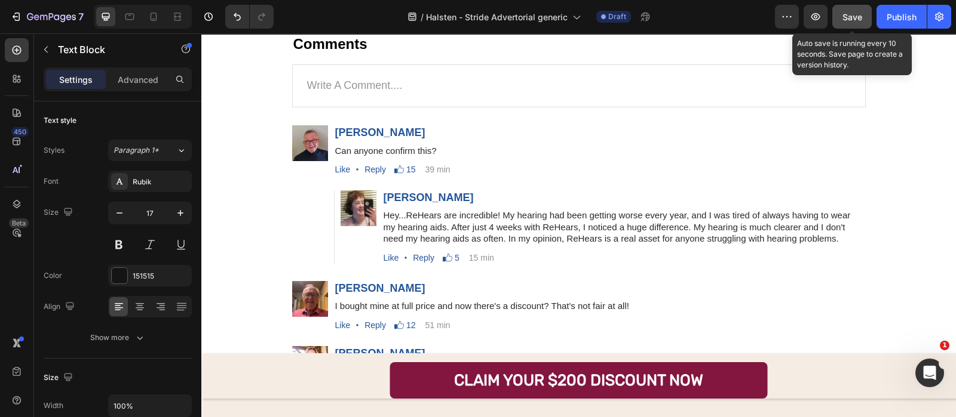
click at [854, 23] on button "Save" at bounding box center [851, 17] width 39 height 24
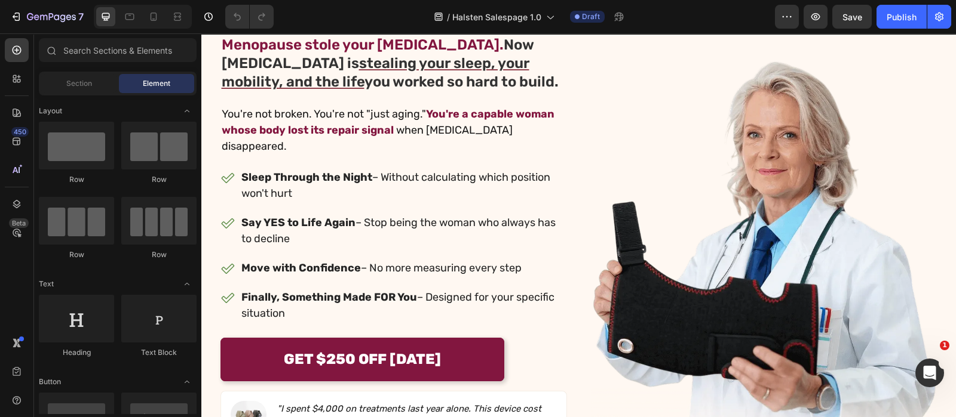
scroll to position [185, 0]
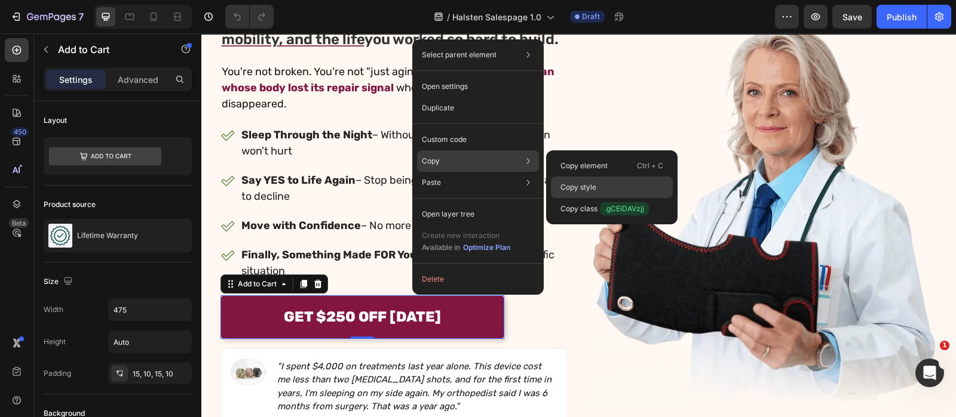
click at [576, 183] on p "Copy style" at bounding box center [578, 187] width 36 height 11
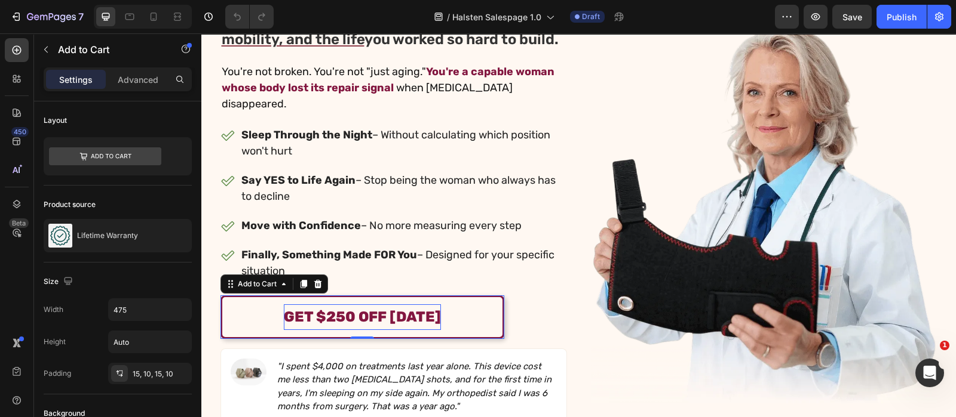
click at [349, 305] on div "GET $250 OFF TODAY" at bounding box center [362, 318] width 157 height 26
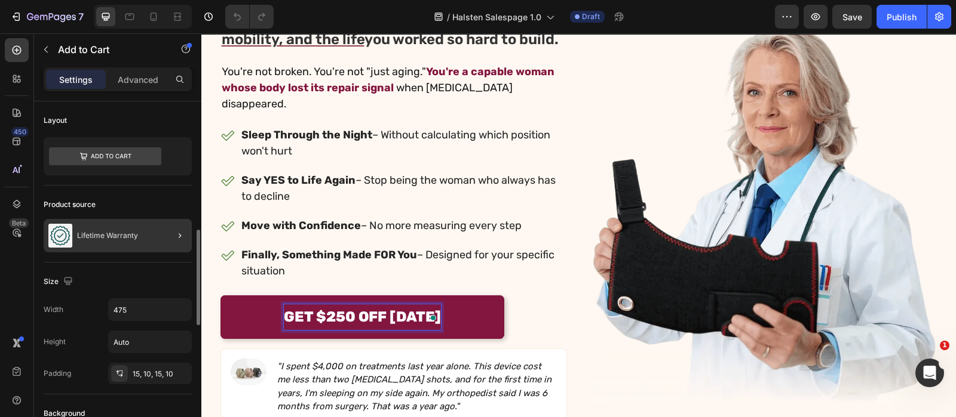
scroll to position [143, 0]
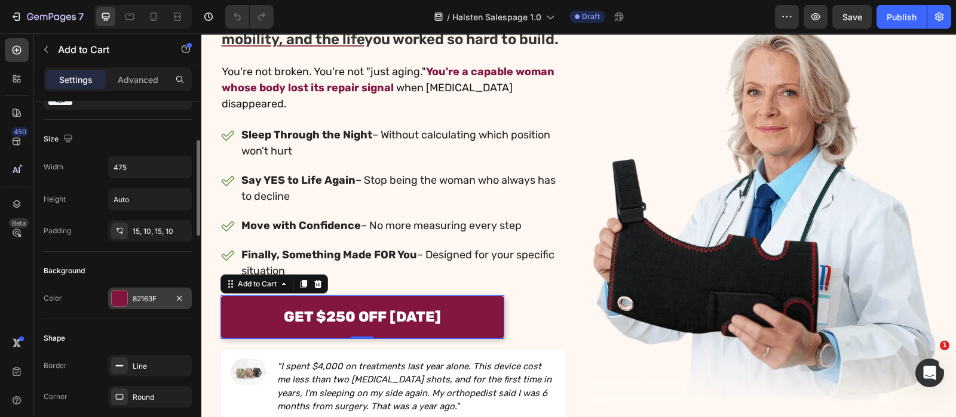
click at [137, 306] on div "82163F" at bounding box center [150, 298] width 84 height 21
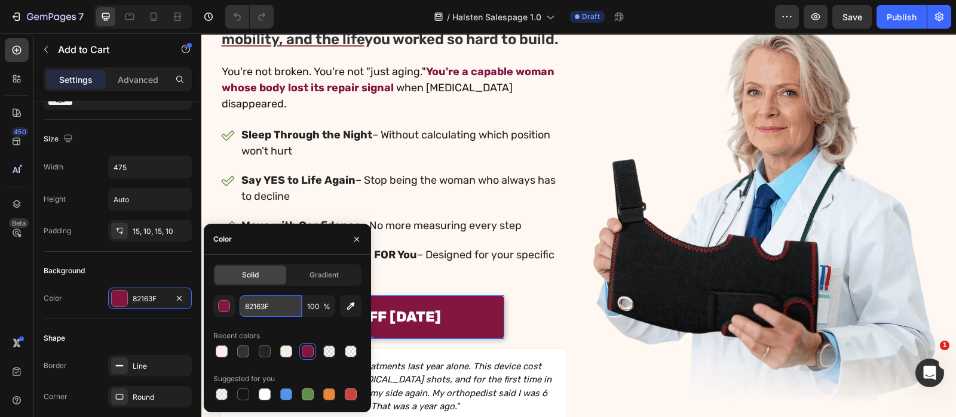
click at [284, 309] on input "82163F" at bounding box center [270, 306] width 62 height 21
click at [358, 233] on button "button" at bounding box center [356, 239] width 19 height 19
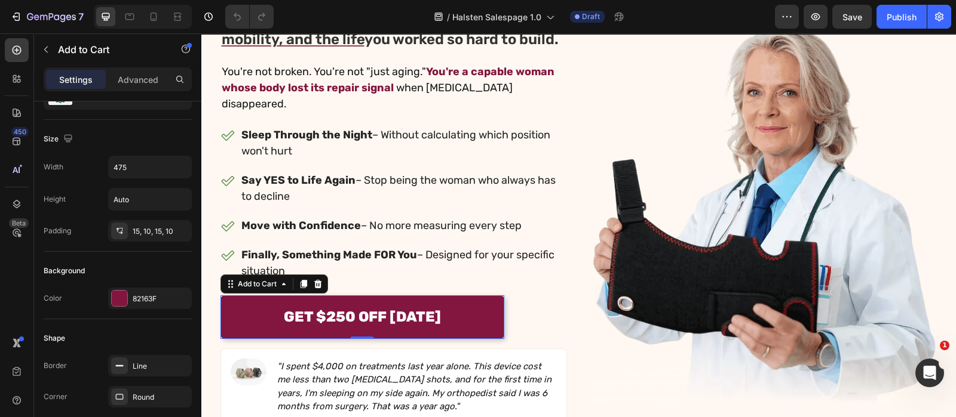
scroll to position [413, 0]
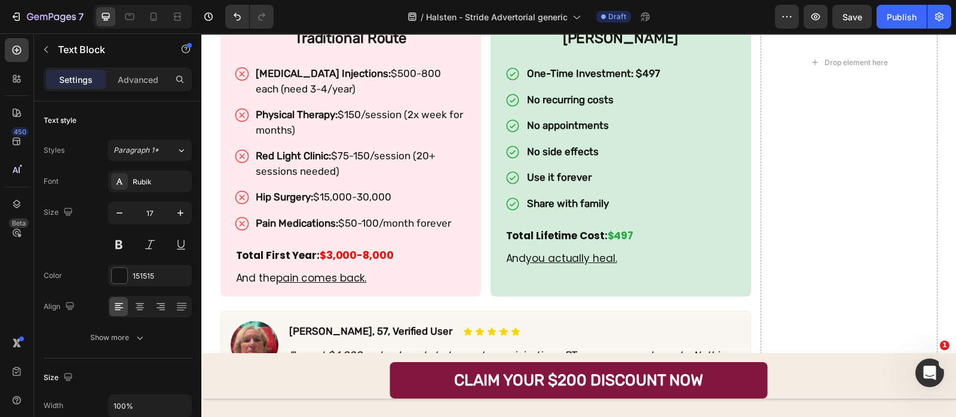
scroll to position [5027, 0]
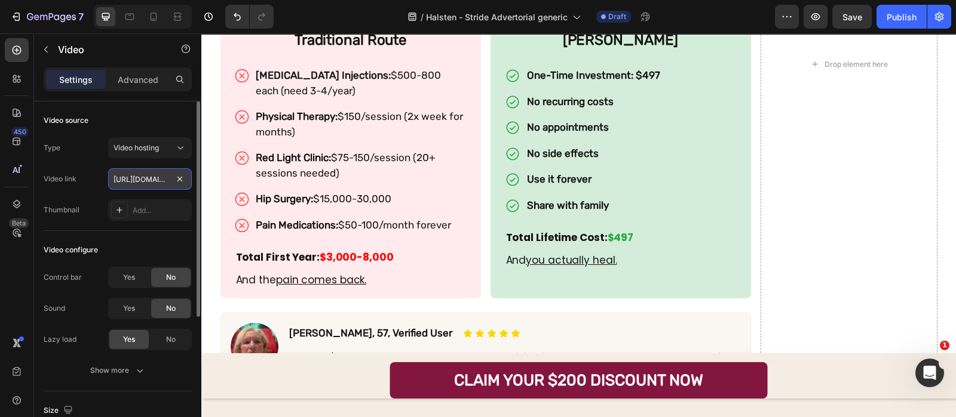
click at [150, 180] on input "[URL][DOMAIN_NAME]" at bounding box center [150, 178] width 84 height 21
paste input "0984c7d8d8de4adcb0ee668eeebd4ab7"
type input "https://cdn.shopify.com/videos/c/o/v/0984c7d8d8de4adcb0ee668eeebd4ab7.mp4"
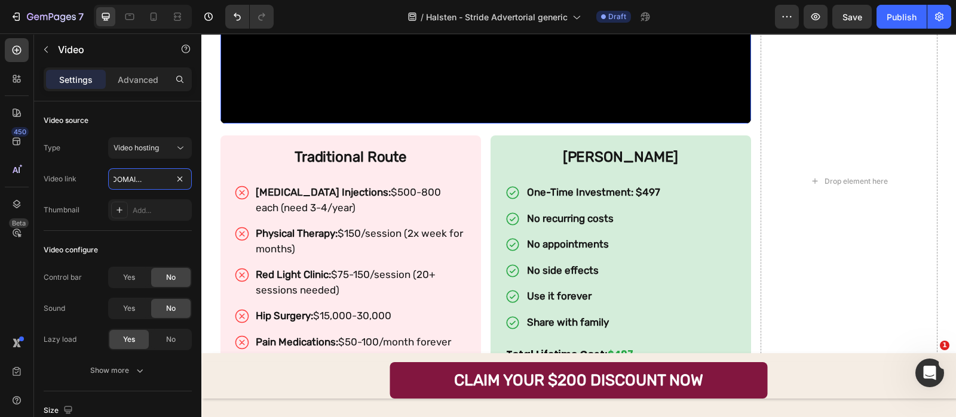
scroll to position [4906, 0]
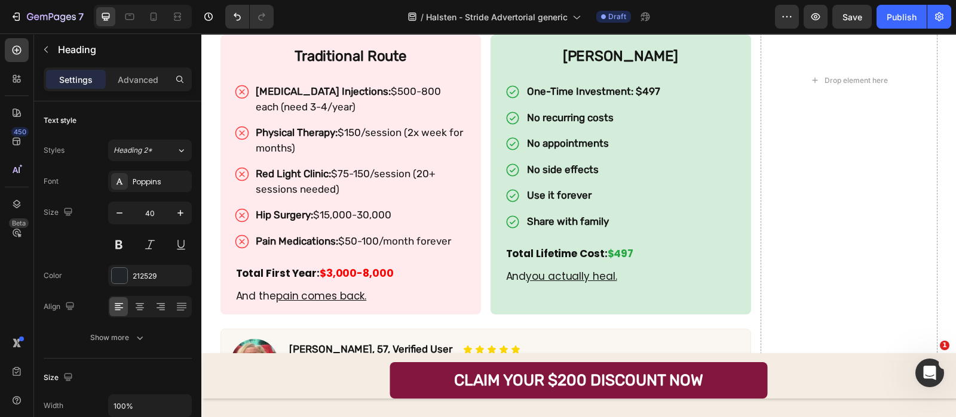
scroll to position [5011, 0]
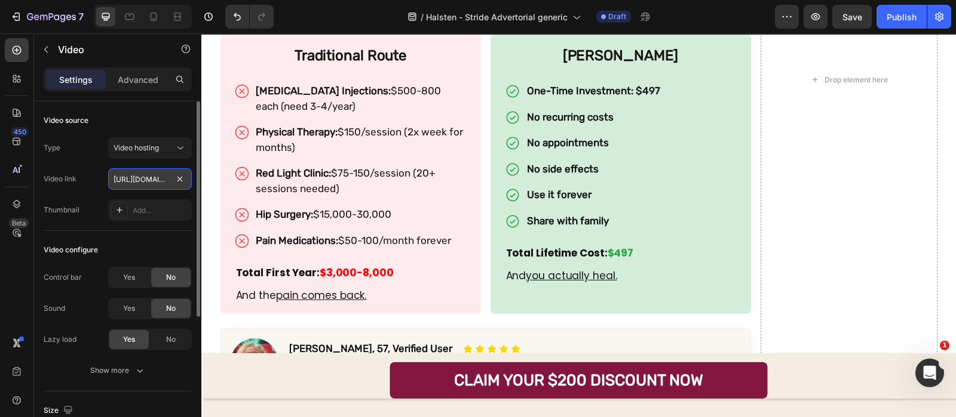
paste input "fa909927c2f84d30bebc6e542fdb3ce9"
click at [152, 179] on input "https://cdn.shopify.com/videos/c/o/v/0984c7d8d8de4adcb0ee668eeebd4ab7.mp4" at bounding box center [150, 178] width 84 height 21
type input "https://cdn.shopify.com/videos/c/o/v/fa909927c2f84d30bebc6e542fdb3ce9.mp4"
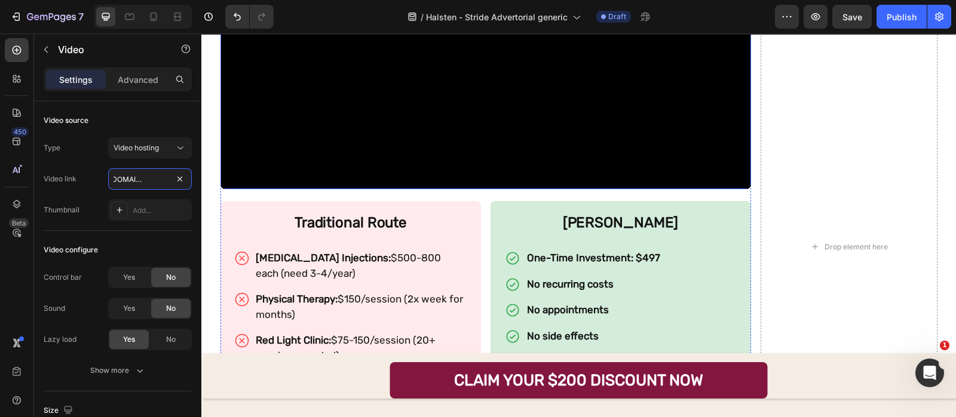
scroll to position [4840, 0]
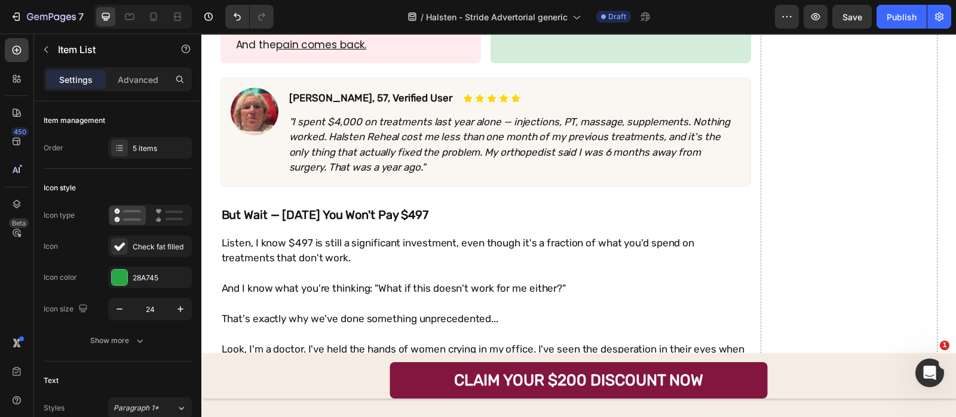
scroll to position [5262, 0]
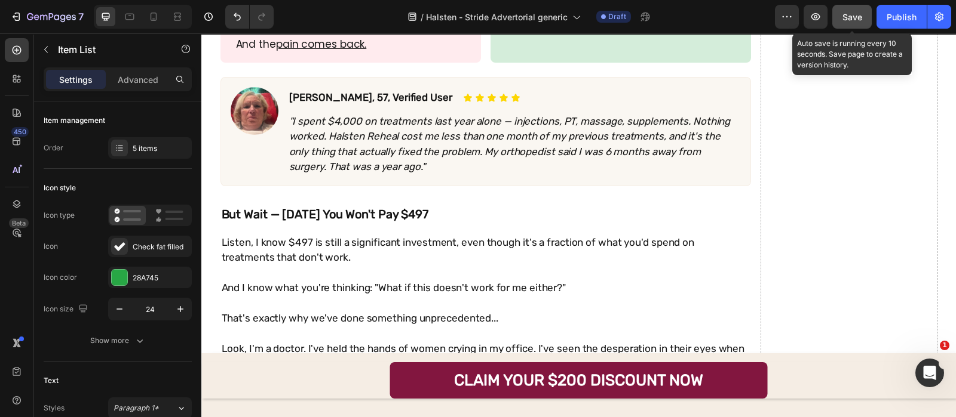
click at [836, 14] on button "Save" at bounding box center [851, 17] width 39 height 24
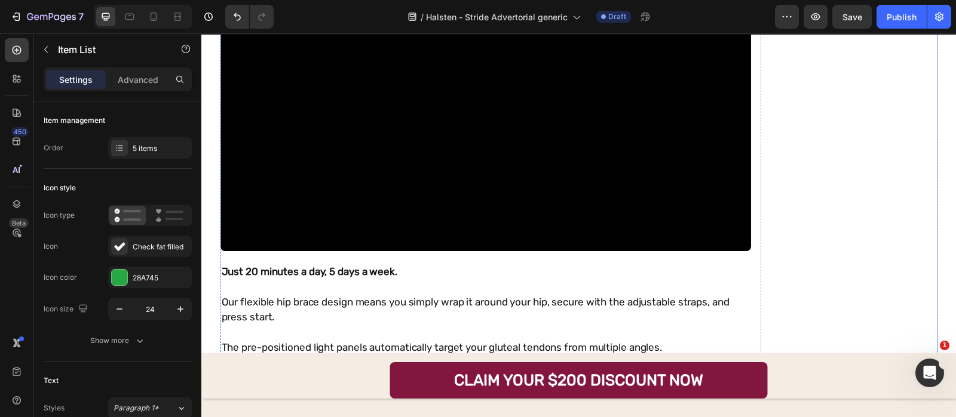
scroll to position [7743, 0]
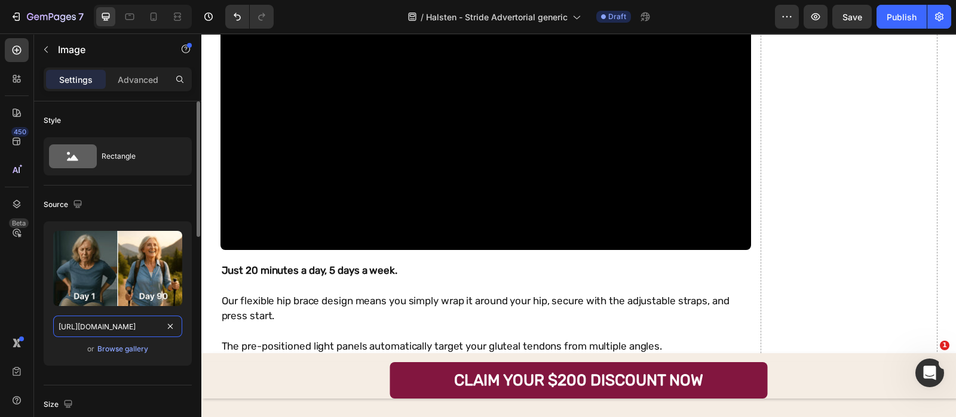
click at [109, 327] on input "[URL][DOMAIN_NAME]" at bounding box center [117, 326] width 129 height 21
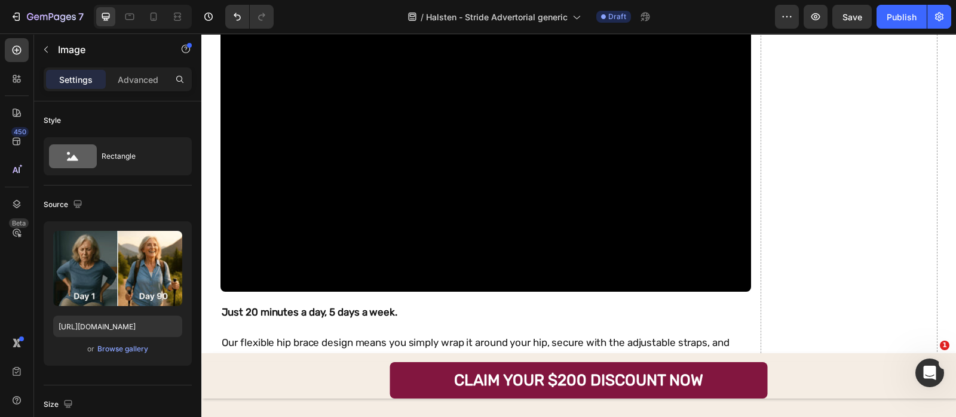
scroll to position [7697, 0]
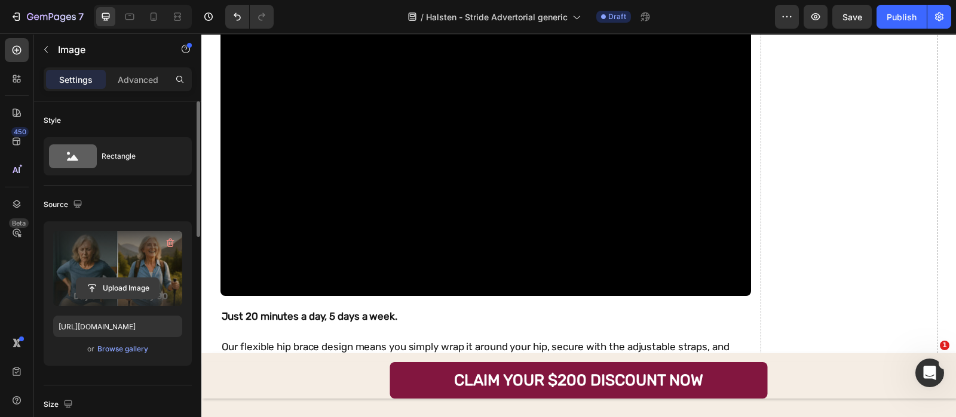
click at [148, 294] on input "file" at bounding box center [117, 288] width 82 height 20
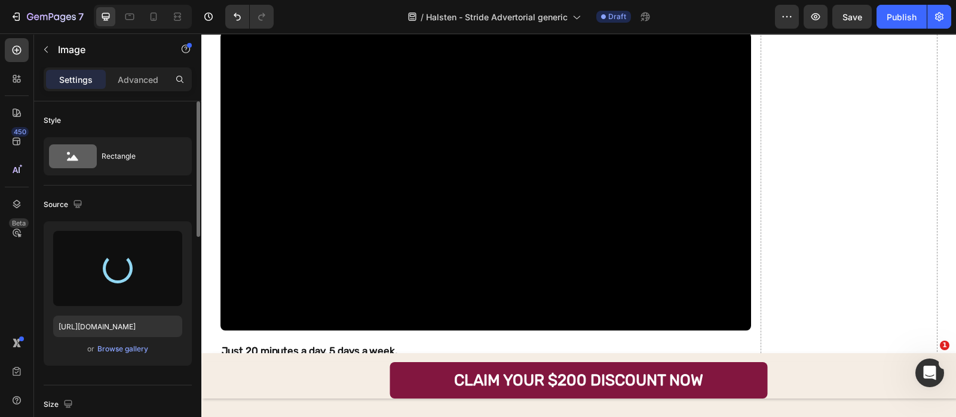
type input "https://cdn.shopify.com/s/files/1/0685/1444/7591/files/gempages_548746873540707…"
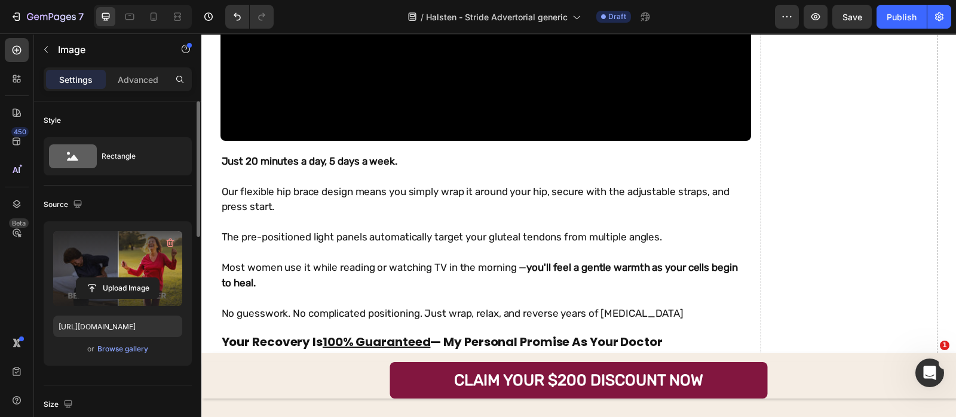
scroll to position [7851, 0]
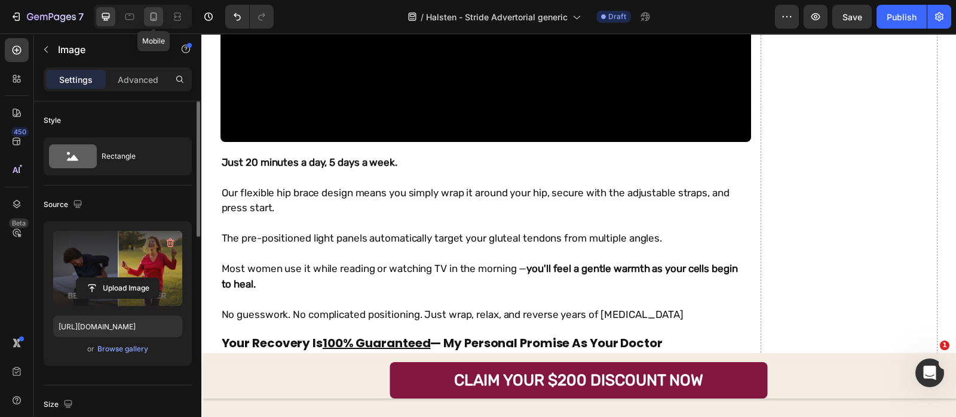
click at [145, 8] on div at bounding box center [153, 16] width 19 height 19
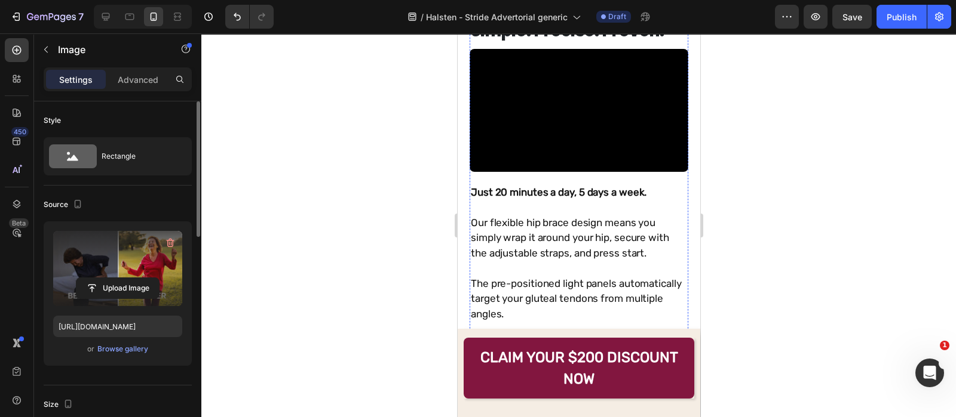
scroll to position [9346, 0]
click at [399, 78] on div at bounding box center [578, 225] width 754 height 384
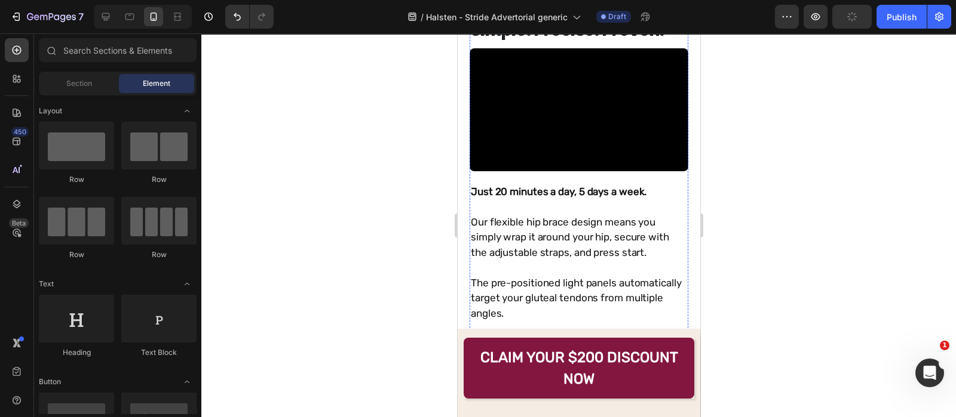
scroll to position [9292, 0]
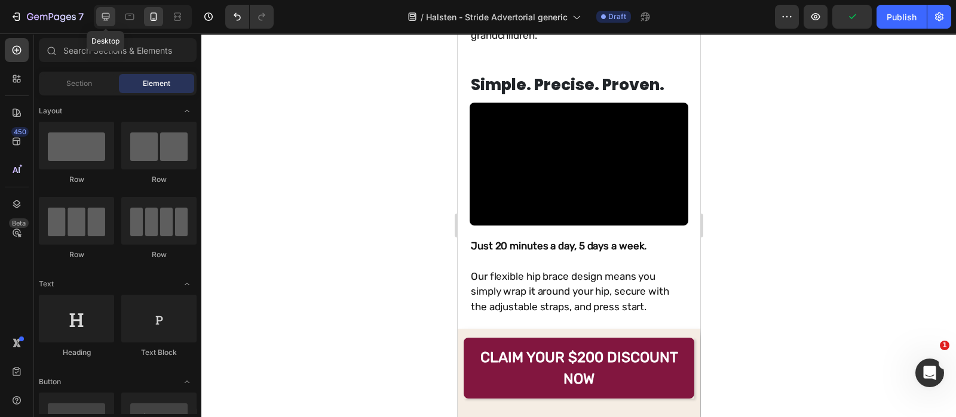
click at [102, 18] on icon at bounding box center [106, 17] width 12 height 12
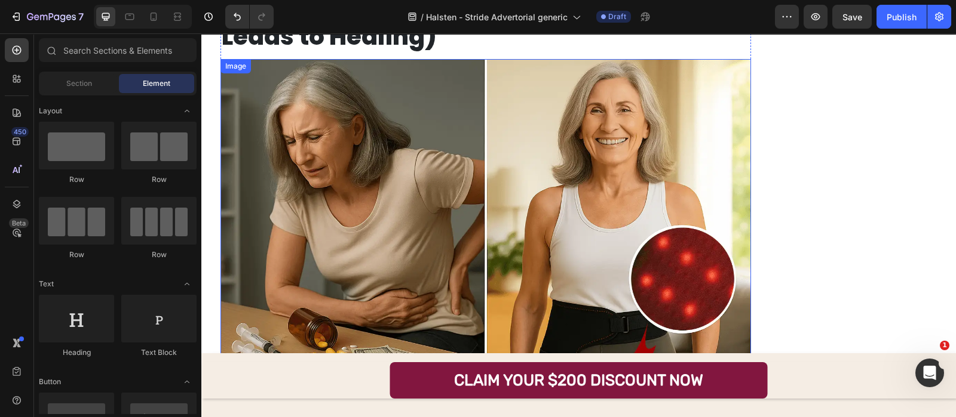
scroll to position [9148, 0]
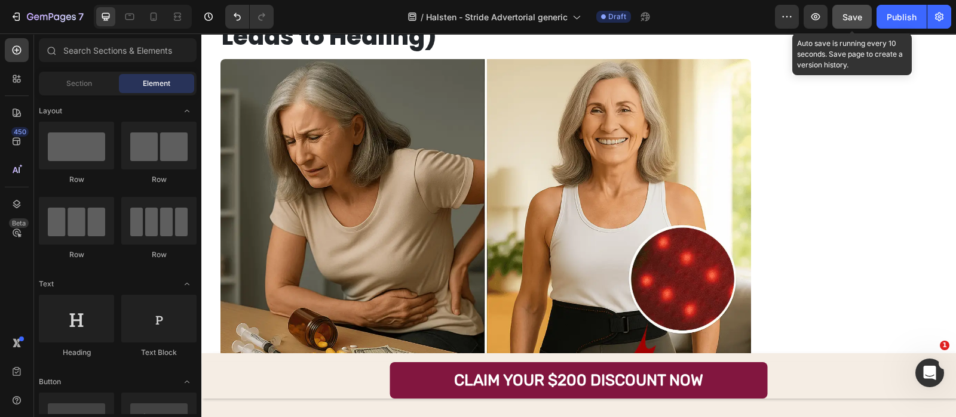
click at [844, 16] on span "Save" at bounding box center [852, 17] width 20 height 10
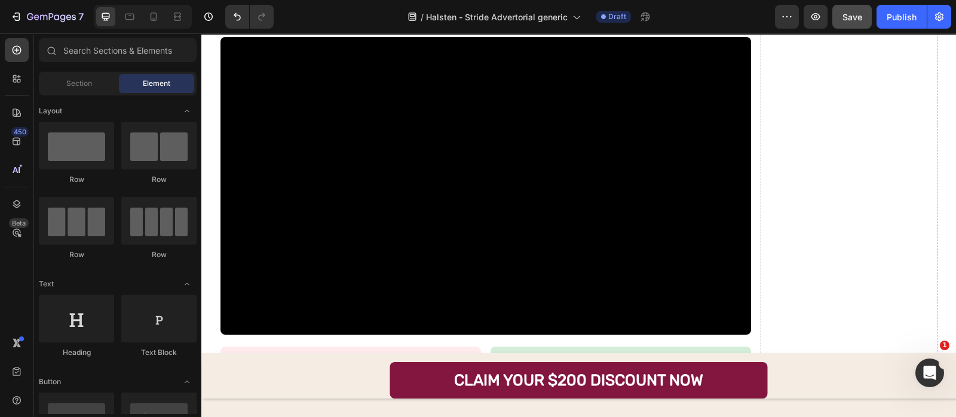
scroll to position [4696, 0]
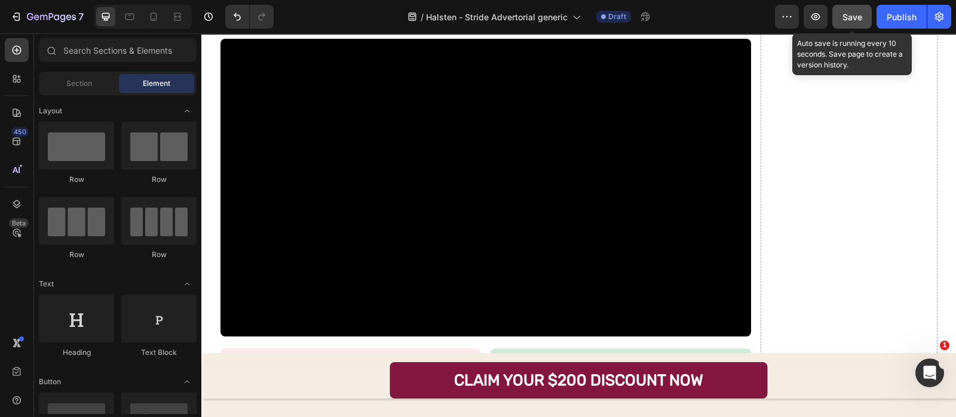
click at [840, 21] on button "Save" at bounding box center [851, 17] width 39 height 24
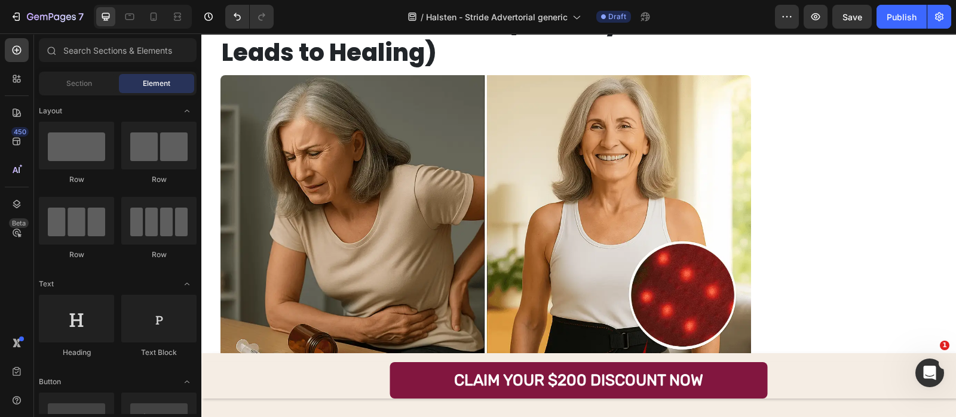
scroll to position [9135, 0]
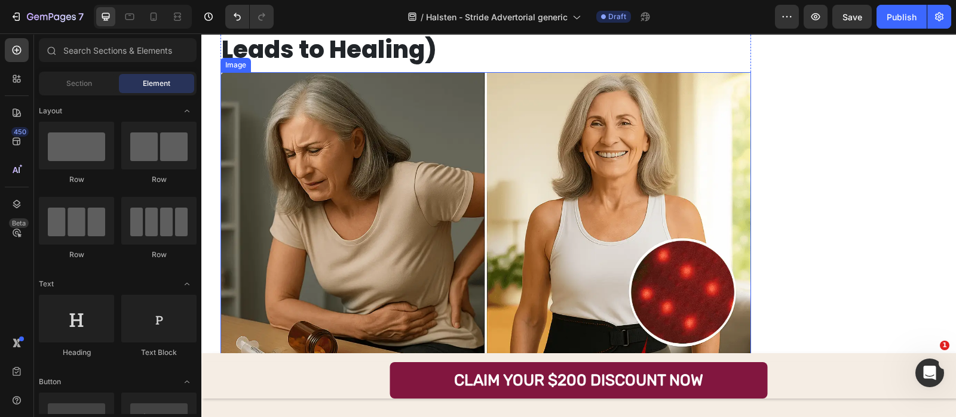
click at [467, 138] on img at bounding box center [485, 249] width 530 height 355
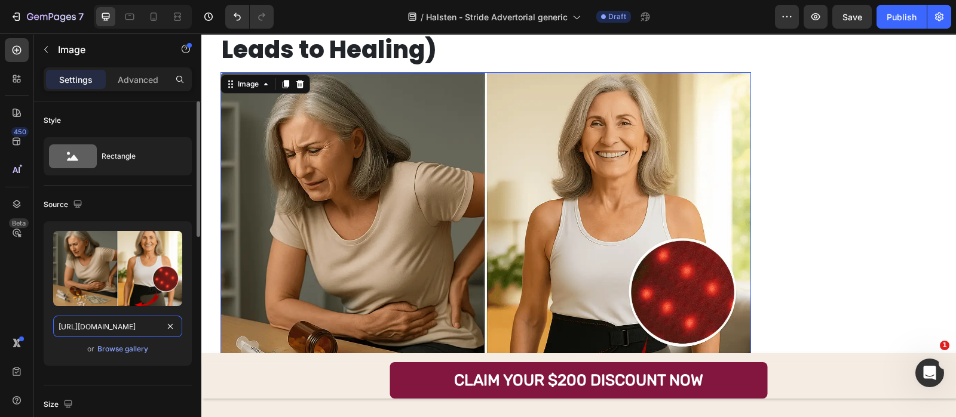
click at [148, 316] on input "https://cdn.shopify.com/s/files/1/0685/1444/7591/files/gempages_548746873540707…" at bounding box center [117, 326] width 129 height 21
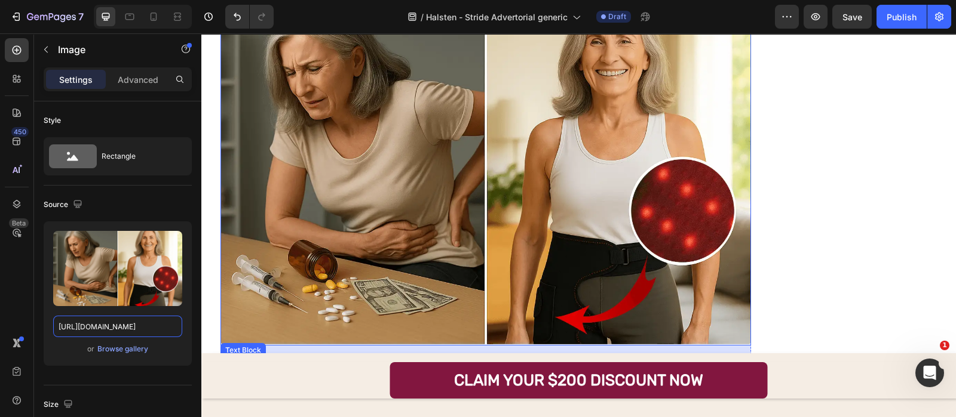
scroll to position [8916, 0]
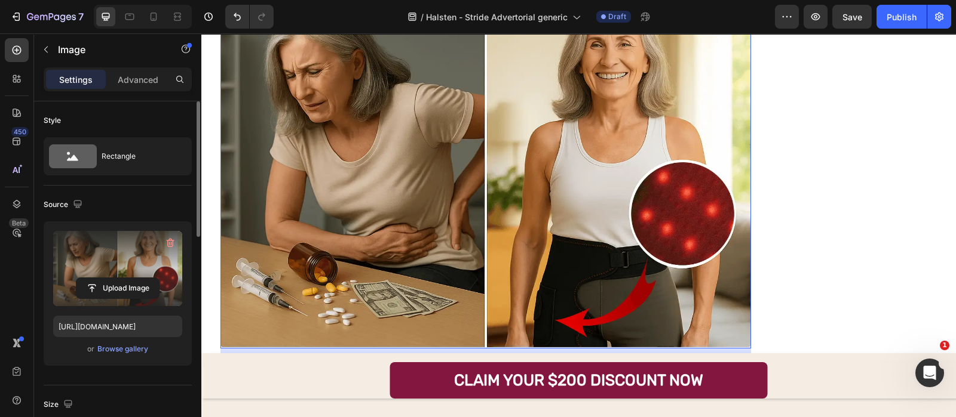
click at [151, 271] on label at bounding box center [117, 268] width 129 height 75
click at [151, 278] on input "file" at bounding box center [117, 288] width 82 height 20
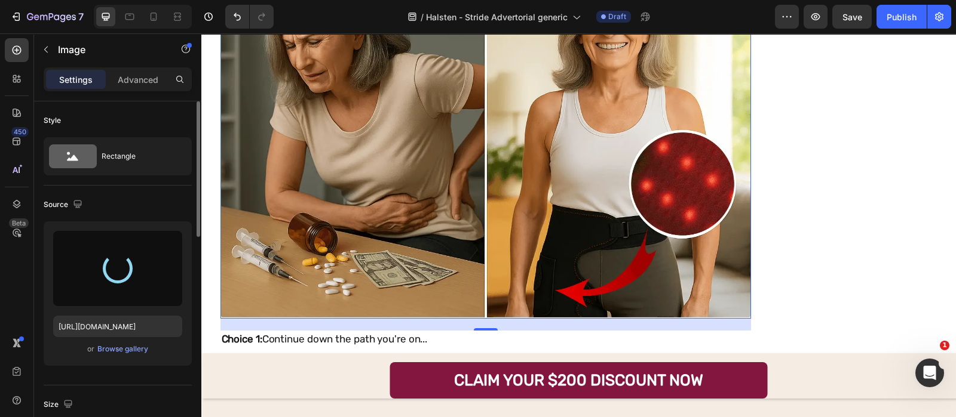
scroll to position [8947, 0]
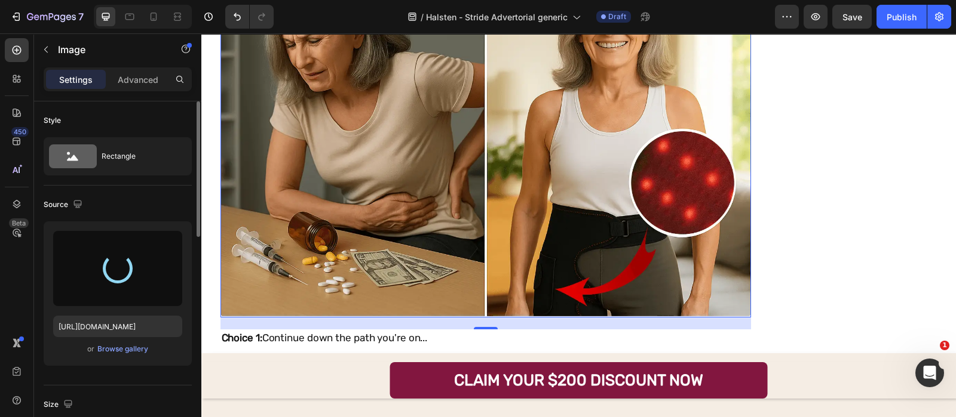
type input "https://cdn.shopify.com/s/files/1/0685/1444/7591/files/gempages_548746873540707…"
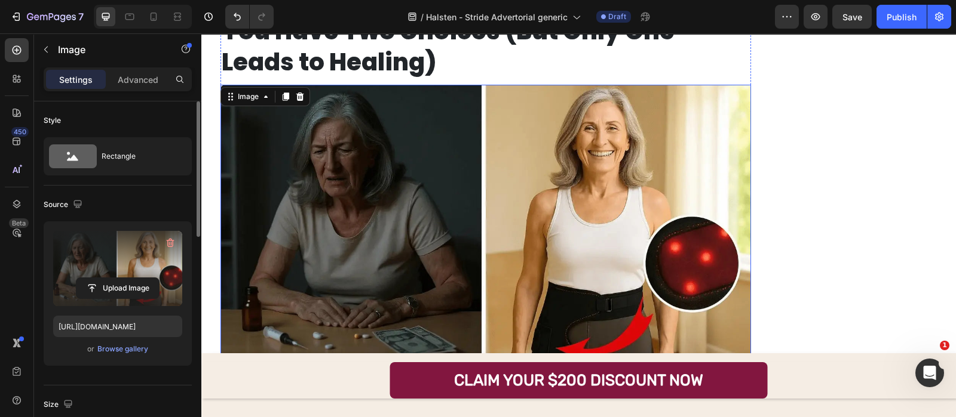
scroll to position [8811, 0]
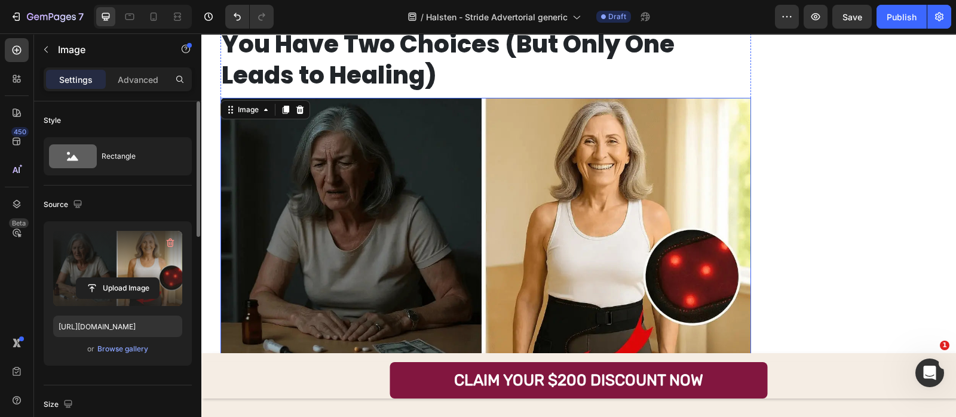
click at [481, 92] on h2 "You Have Two Choices (But Only One Leads to Healing)" at bounding box center [485, 59] width 530 height 64
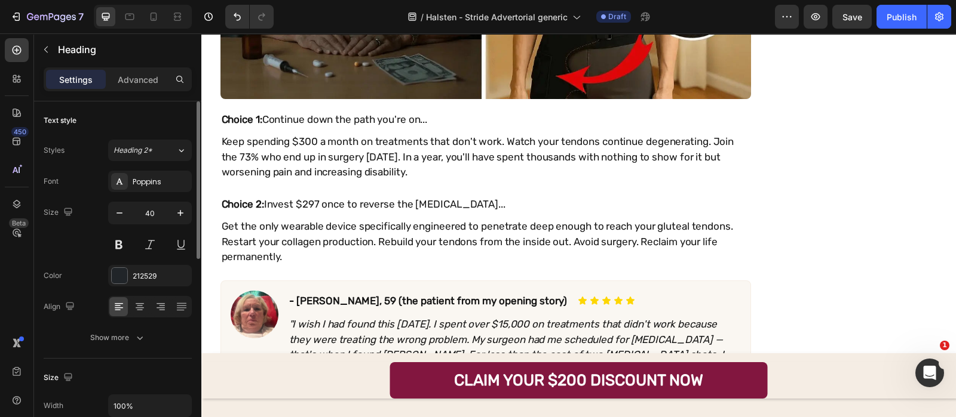
scroll to position [8850, 0]
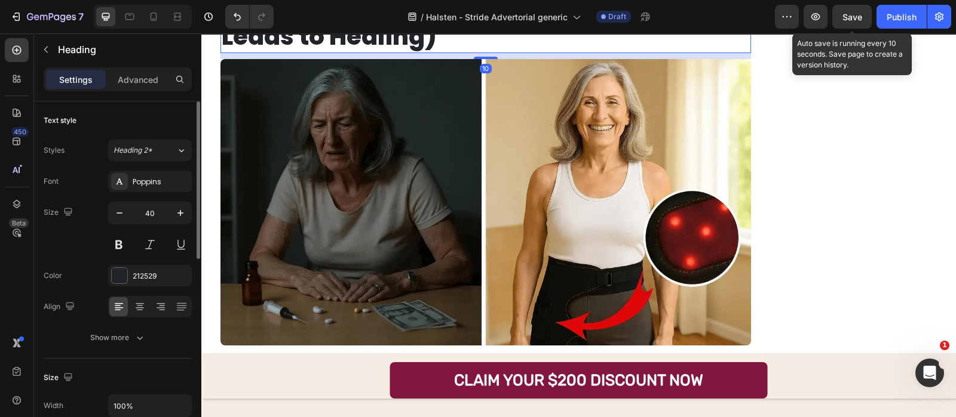
click at [841, 20] on button "Save" at bounding box center [851, 17] width 39 height 24
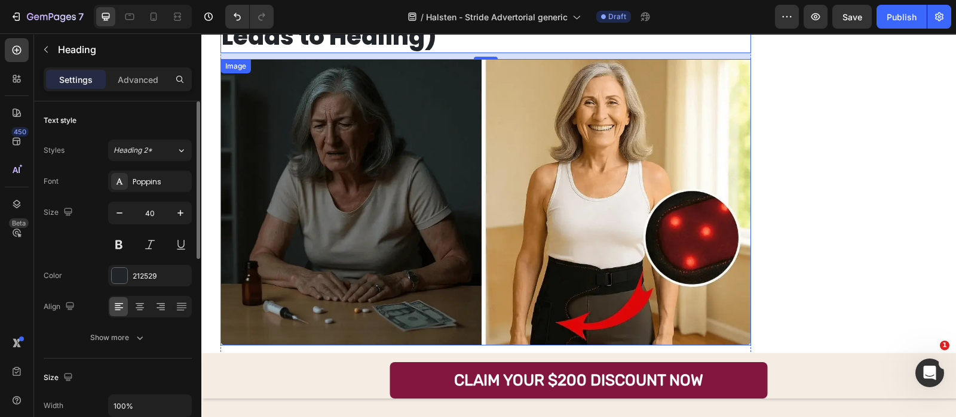
click at [850, 19] on span "Save" at bounding box center [852, 17] width 20 height 10
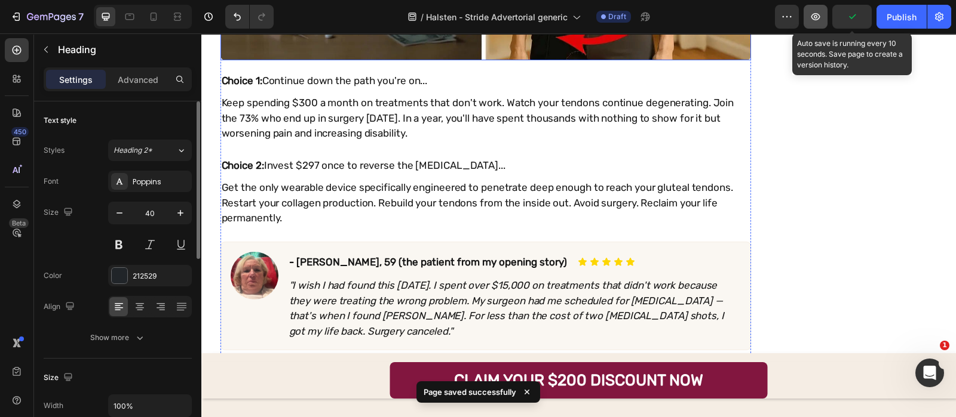
scroll to position [8721, 0]
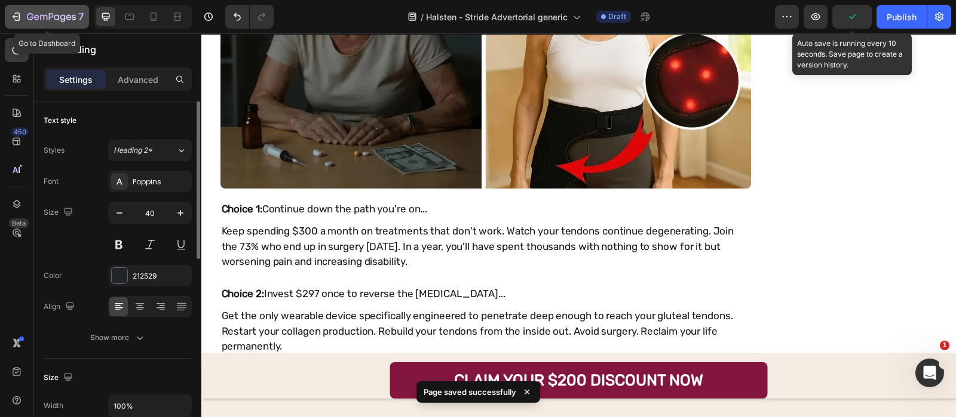
click at [45, 21] on icon "button" at bounding box center [51, 18] width 49 height 10
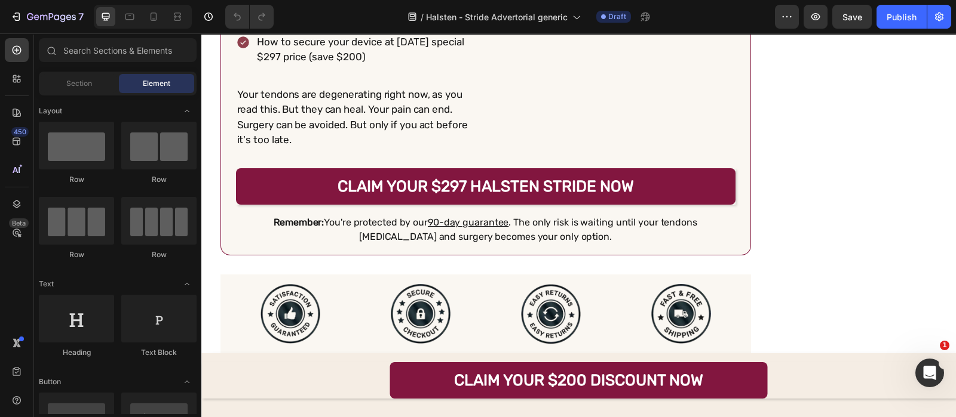
scroll to position [10428, 0]
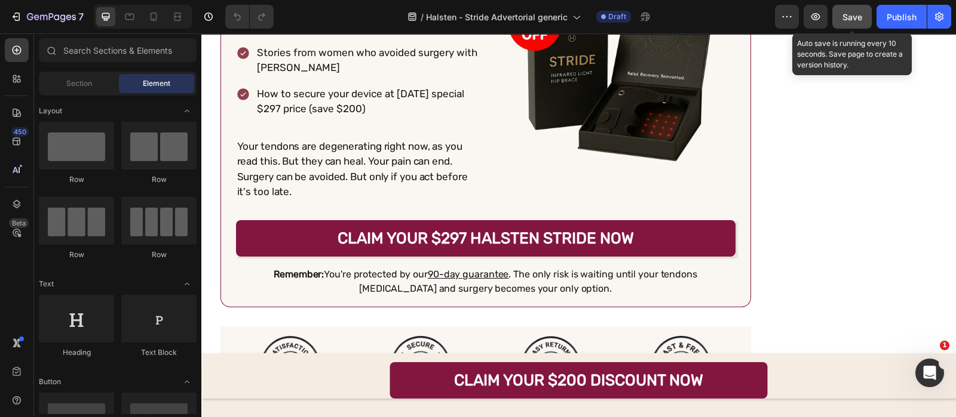
click at [839, 24] on button "Save" at bounding box center [851, 17] width 39 height 24
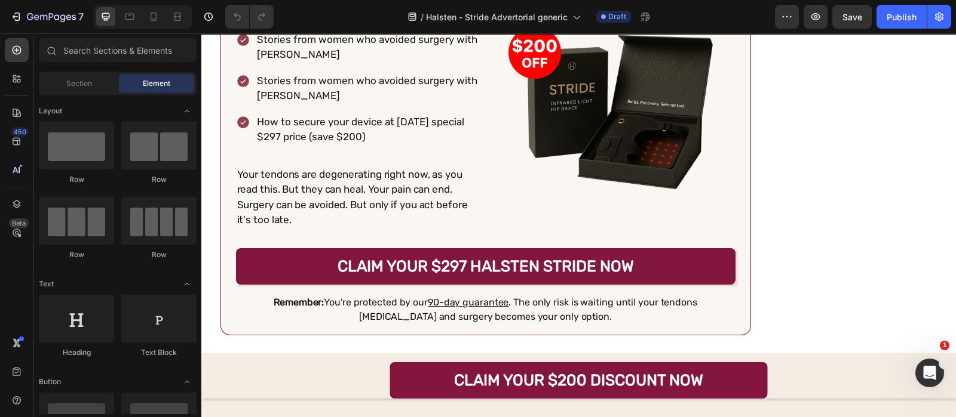
scroll to position [10452, 0]
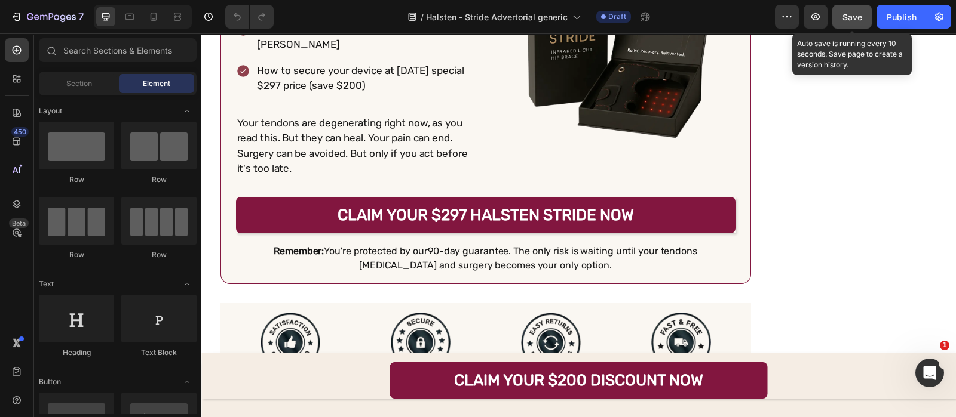
click at [848, 21] on span "Save" at bounding box center [852, 17] width 20 height 10
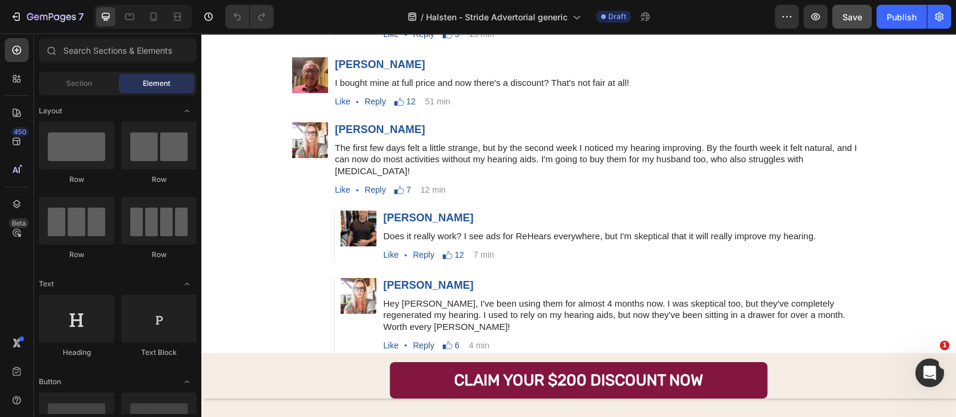
scroll to position [11123, 0]
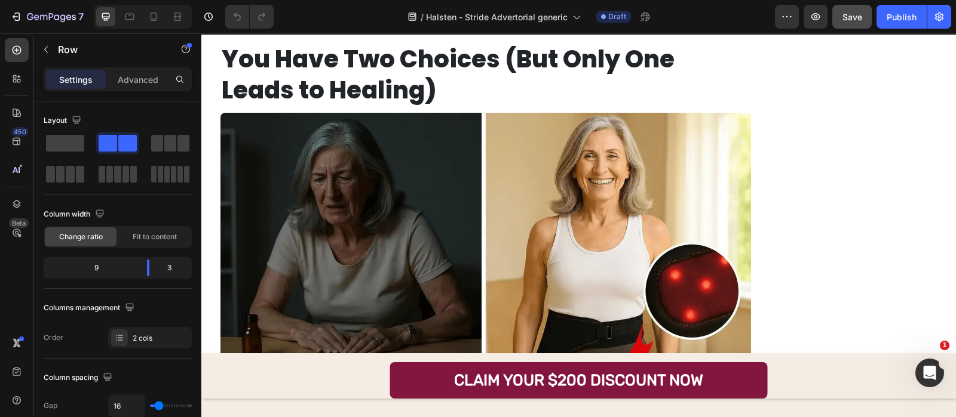
scroll to position [9096, 0]
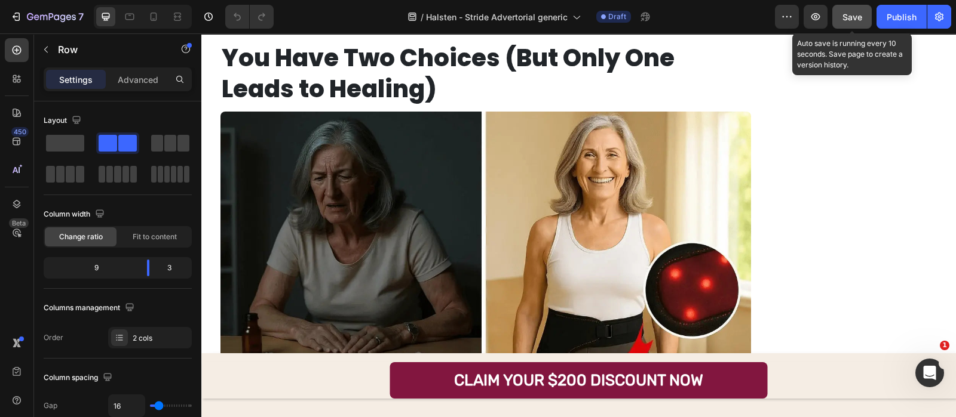
click at [850, 22] on div "Save" at bounding box center [852, 17] width 20 height 13
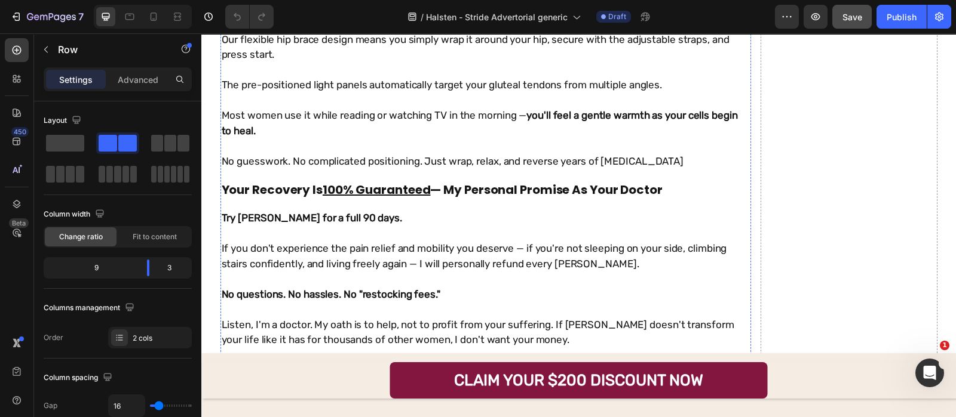
scroll to position [7998, 0]
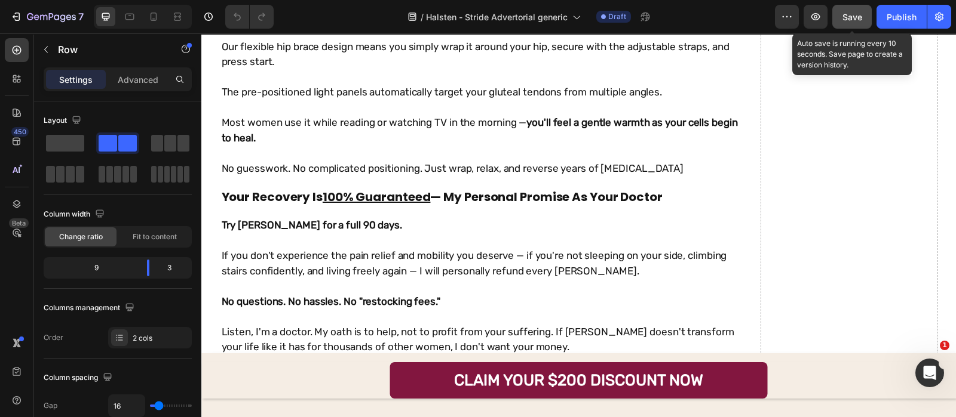
click at [856, 28] on button "Save" at bounding box center [851, 17] width 39 height 24
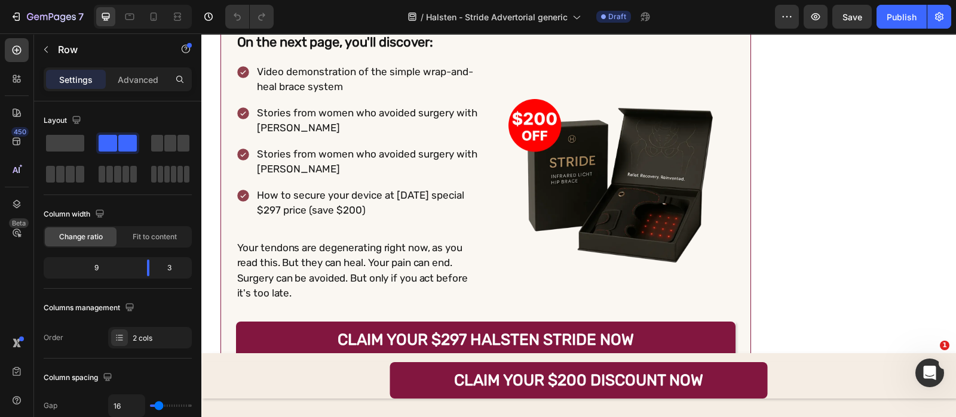
scroll to position [10618, 0]
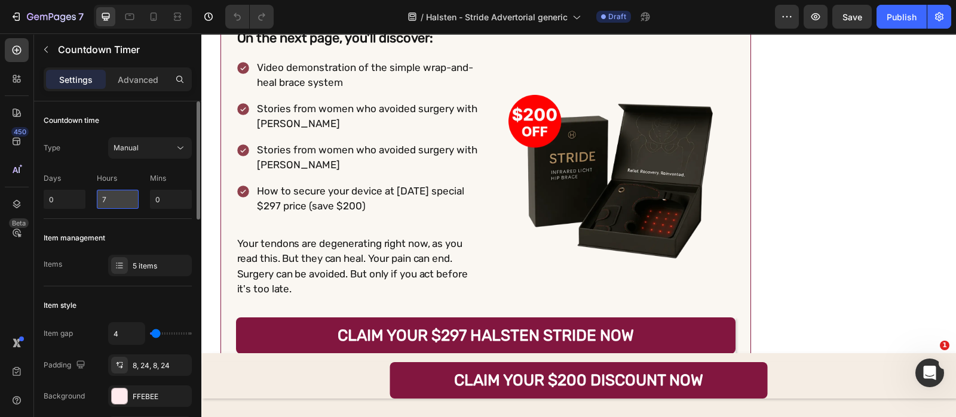
click at [122, 196] on input "7" at bounding box center [118, 199] width 42 height 19
type input "24"
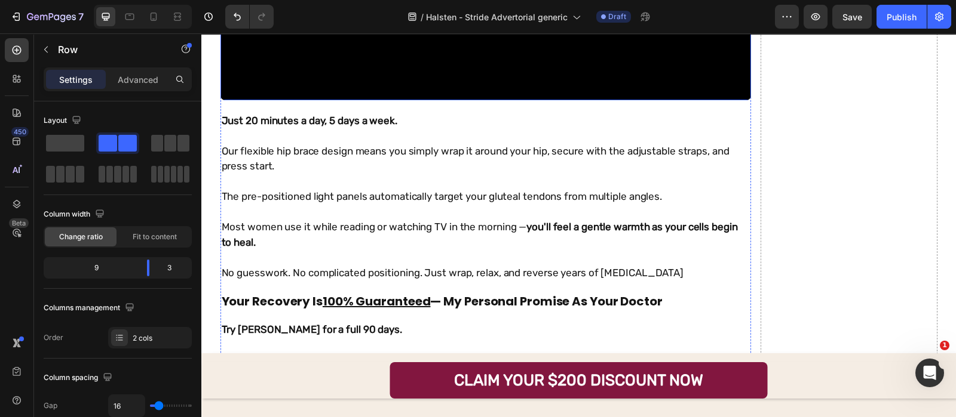
scroll to position [7862, 0]
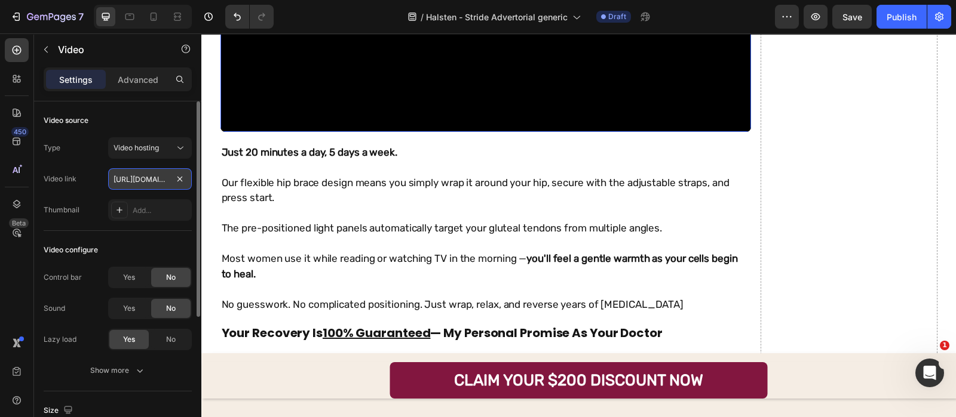
click at [158, 189] on input "https://cdn.shopify.com/videos/c/o/v/698d0e87b3484139be9e0e31940daba7.mp4" at bounding box center [150, 178] width 84 height 21
paste input "e9f85df7056e4be0b34bb3c8ff3aacd9"
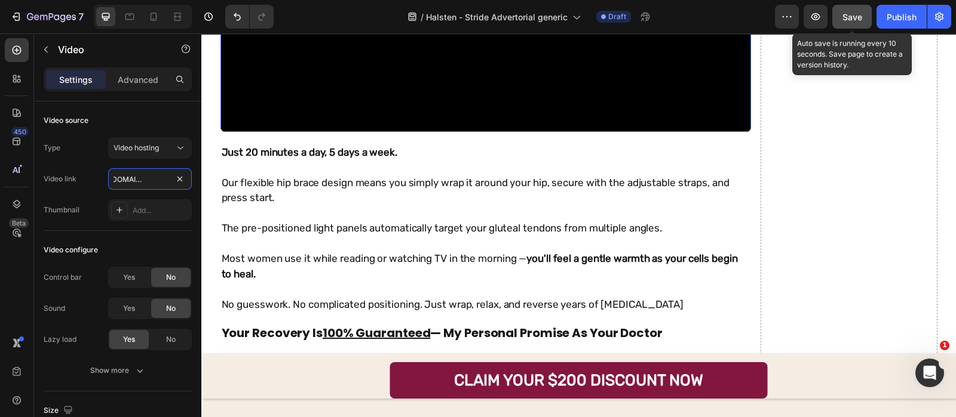
type input "https://cdn.shopify.com/videos/c/o/v/e9f85df7056e4be0b34bb3c8ff3aacd9.mp4"
click at [856, 17] on span "Save" at bounding box center [852, 17] width 20 height 10
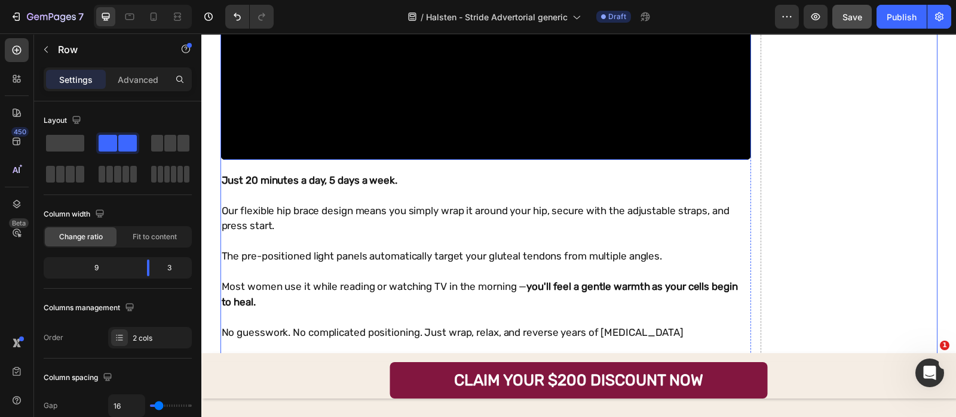
scroll to position [7830, 0]
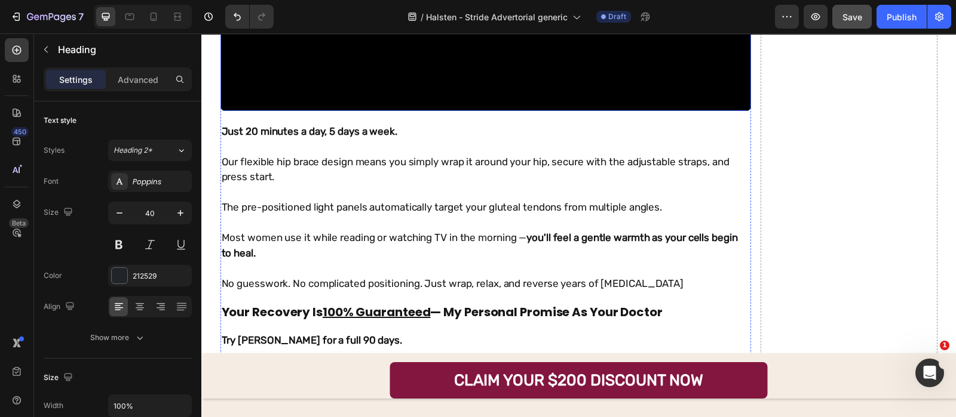
scroll to position [7881, 0]
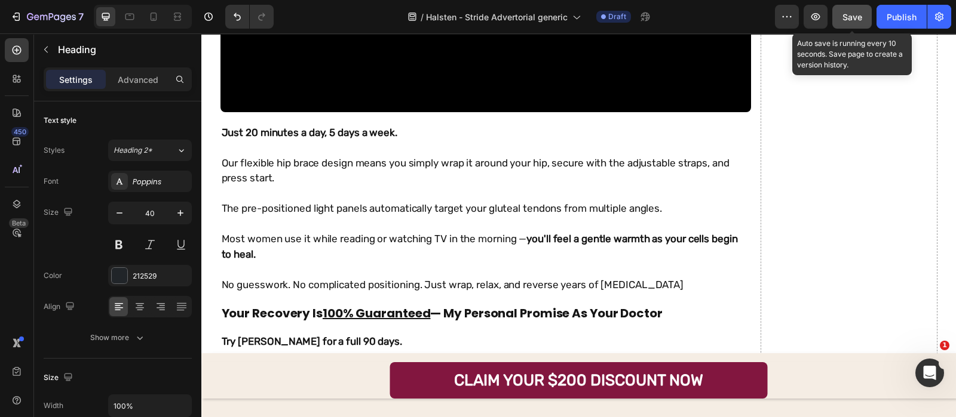
click at [846, 17] on span "Save" at bounding box center [852, 17] width 20 height 10
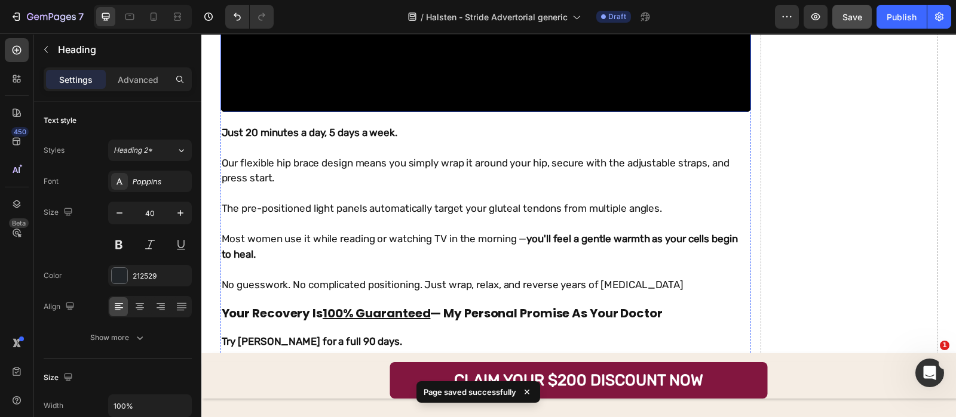
scroll to position [7760, 0]
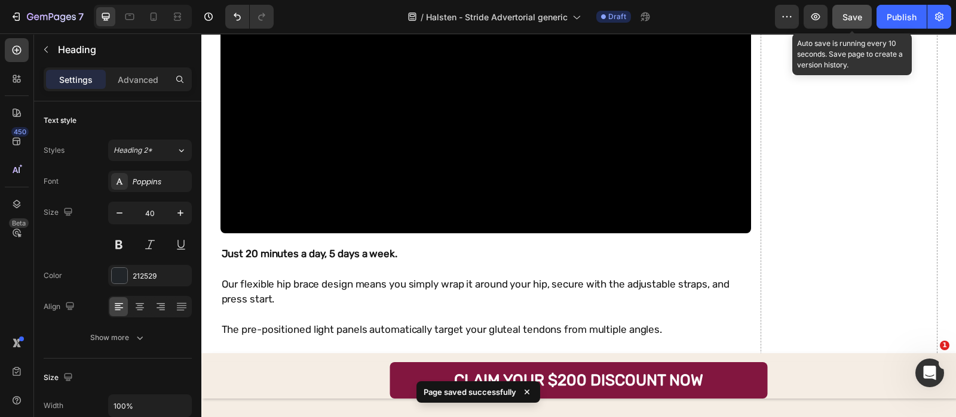
click at [847, 16] on span "Save" at bounding box center [852, 17] width 20 height 10
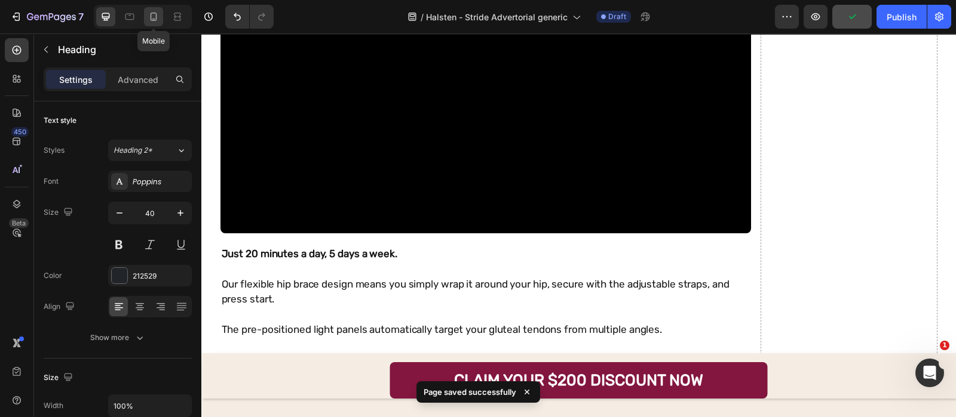
click at [153, 16] on icon at bounding box center [154, 17] width 12 height 12
type input "26"
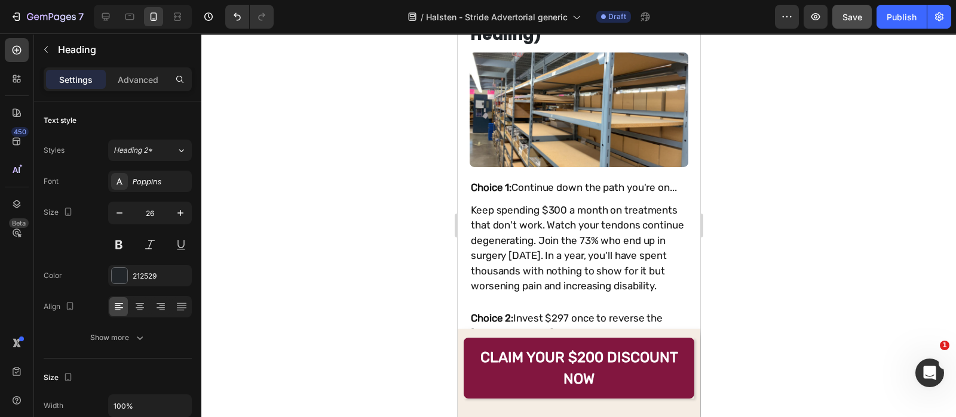
scroll to position [11061, 0]
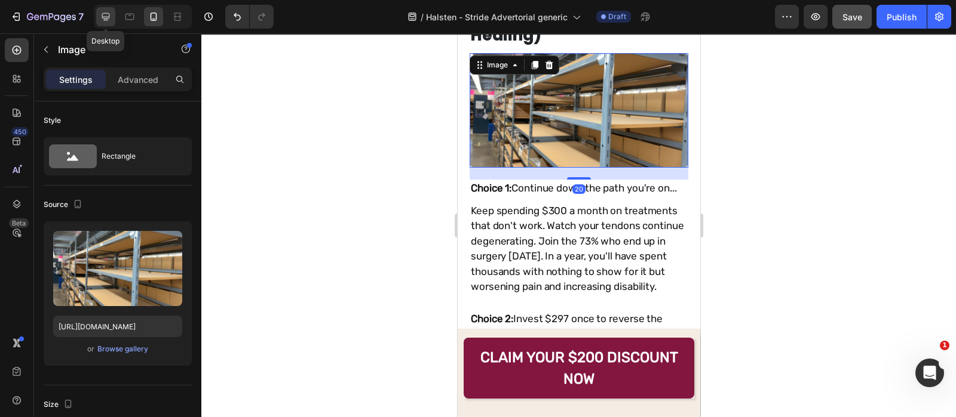
click at [110, 17] on icon at bounding box center [106, 17] width 12 height 12
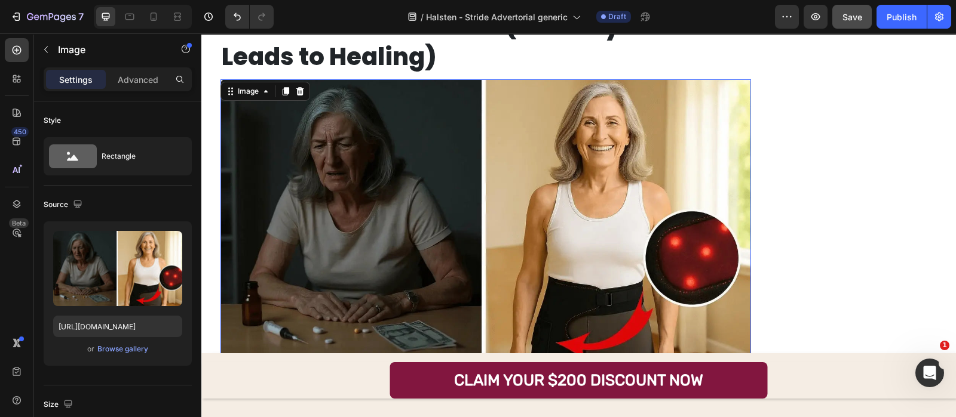
scroll to position [11065, 0]
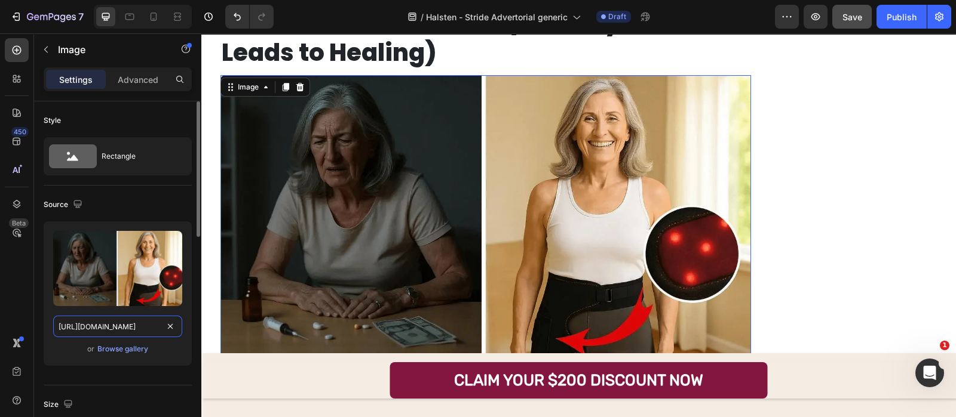
click at [106, 319] on input "https://cdn.shopify.com/s/files/1/0685/1444/7591/files/gempages_548746873540707…" at bounding box center [117, 326] width 129 height 21
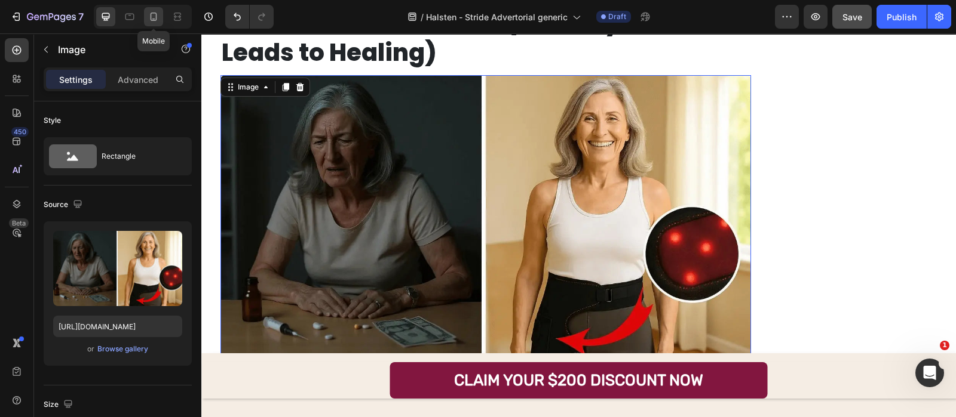
click at [152, 17] on icon at bounding box center [154, 17] width 12 height 12
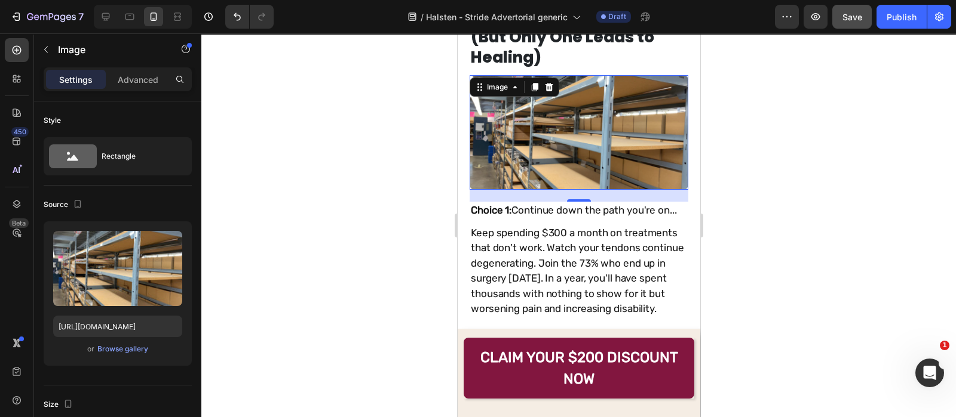
scroll to position [11038, 0]
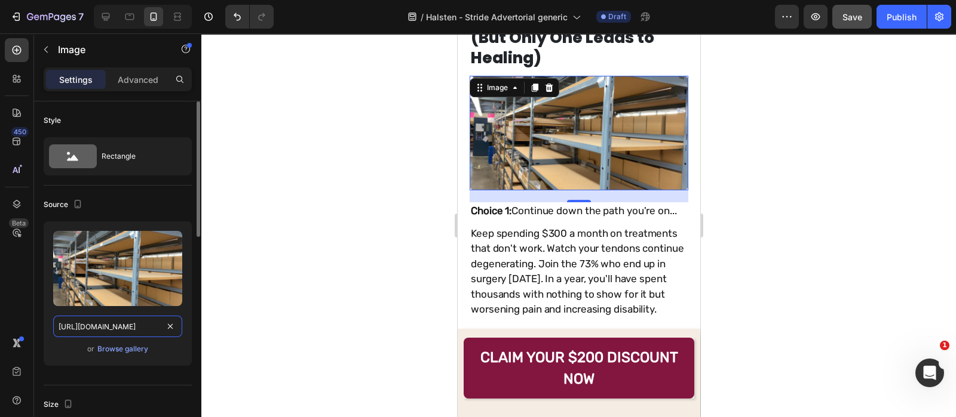
paste input "2e774a26-e600-44b4-95eb-c9a002b3eee6.webp"
click at [112, 318] on input "https://cdn.shopify.com/s/files/1/0685/1444/7591/files/gempages_548746873540707…" at bounding box center [117, 326] width 129 height 21
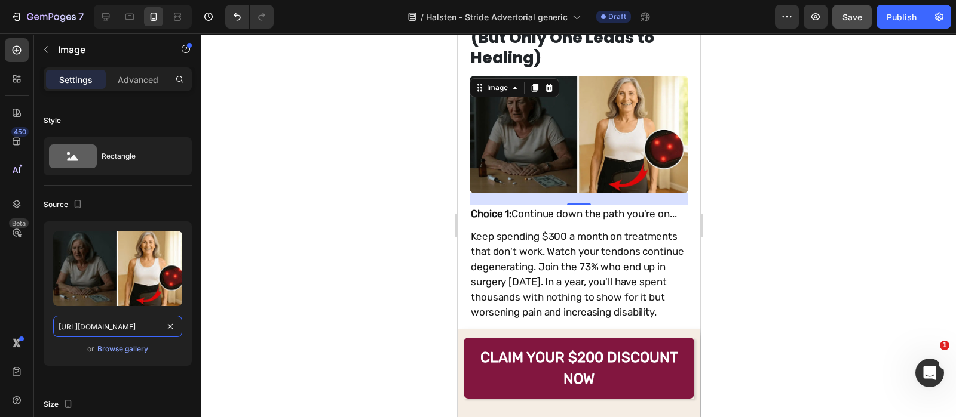
scroll to position [0, 378]
type input "https://cdn.shopify.com/s/files/1/0685/1444/7591/files/gempages_548746873540707…"
click at [361, 211] on div at bounding box center [578, 225] width 754 height 384
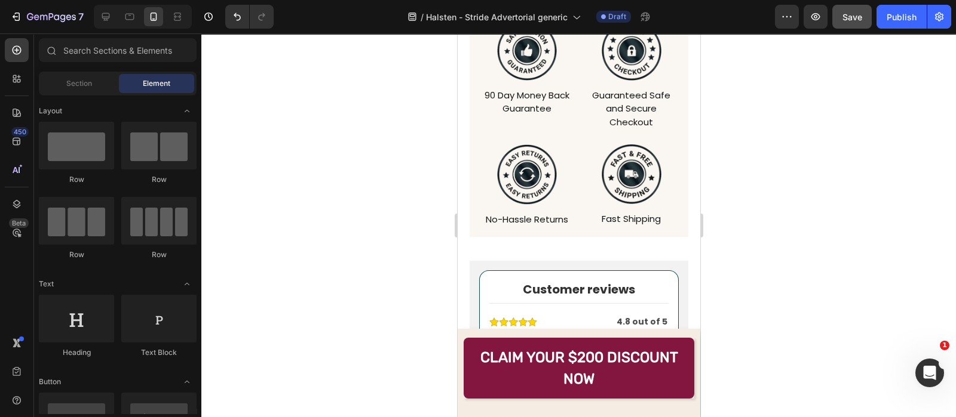
scroll to position [13538, 0]
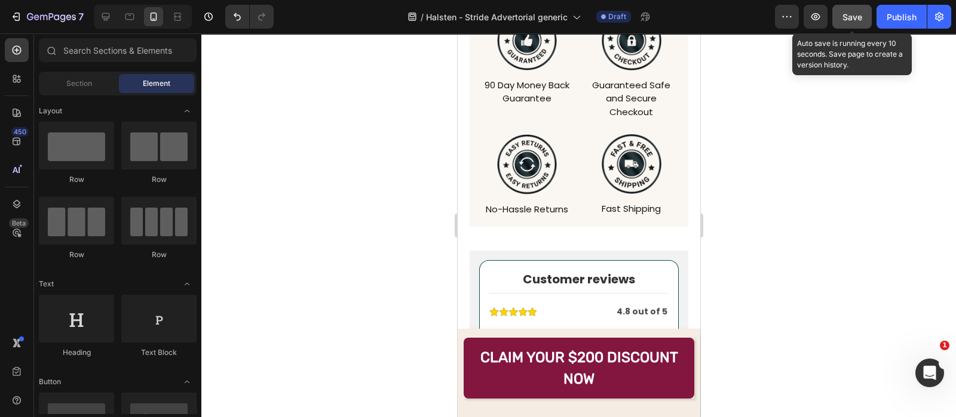
click at [839, 21] on button "Save" at bounding box center [851, 17] width 39 height 24
click at [860, 20] on span "Save" at bounding box center [852, 17] width 20 height 10
